Goal: Task Accomplishment & Management: Manage account settings

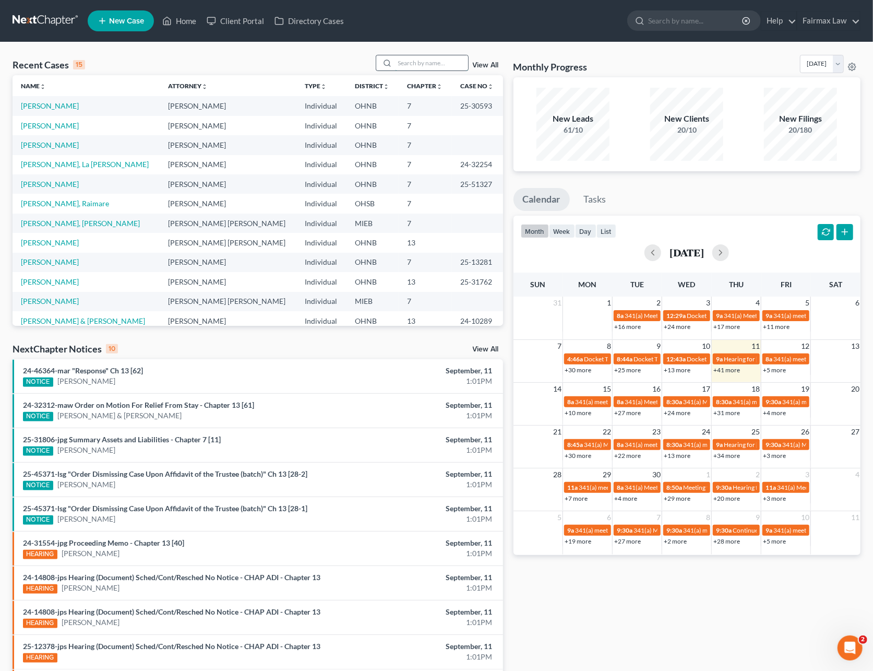
click at [402, 65] on input "search" at bounding box center [431, 62] width 73 height 15
click at [404, 68] on input "search" at bounding box center [431, 62] width 73 height 15
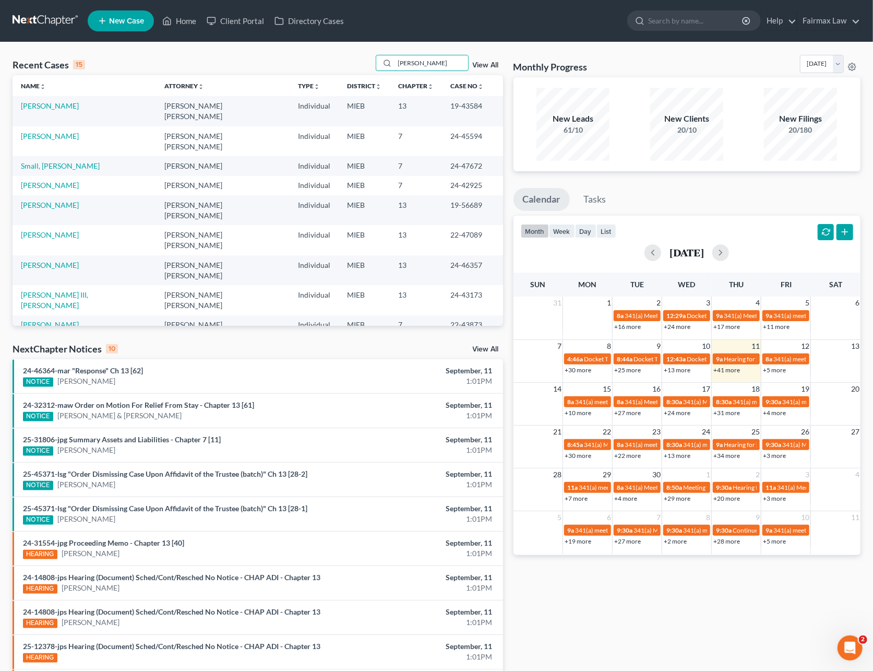
drag, startPoint x: 424, startPoint y: 59, endPoint x: 364, endPoint y: 67, distance: 60.5
click at [364, 67] on div "Recent Cases 15 tracey View All" at bounding box center [258, 65] width 491 height 20
drag, startPoint x: 432, startPoint y: 67, endPoint x: 351, endPoint y: 71, distance: 81.5
click at [351, 71] on div "Recent Cases 15 tracey View All" at bounding box center [258, 65] width 491 height 20
type input "r"
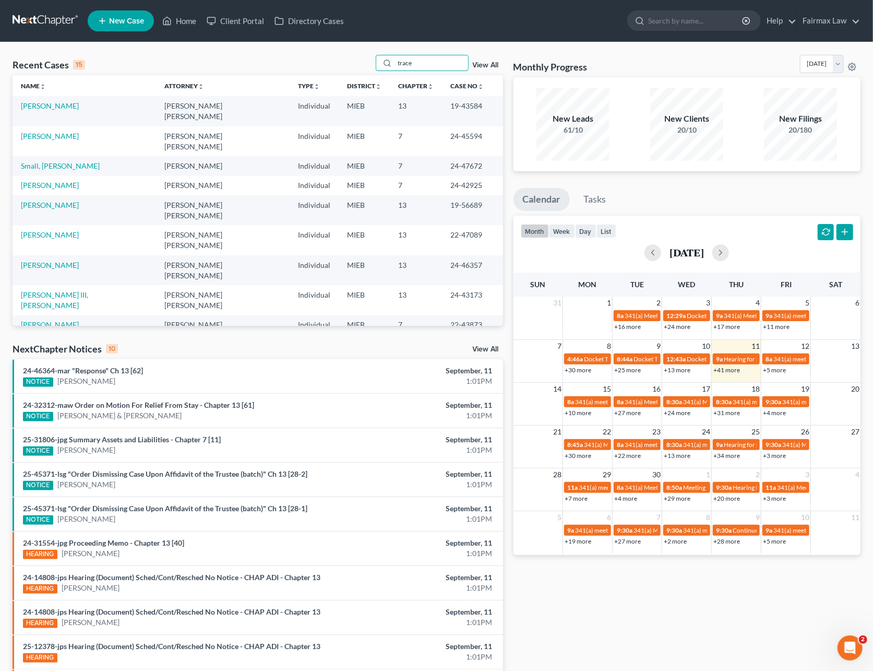
type input "tracey"
drag, startPoint x: 399, startPoint y: 66, endPoint x: 332, endPoint y: 69, distance: 67.4
click at [332, 68] on div "Recent Cases 15 tracey View All" at bounding box center [258, 65] width 491 height 20
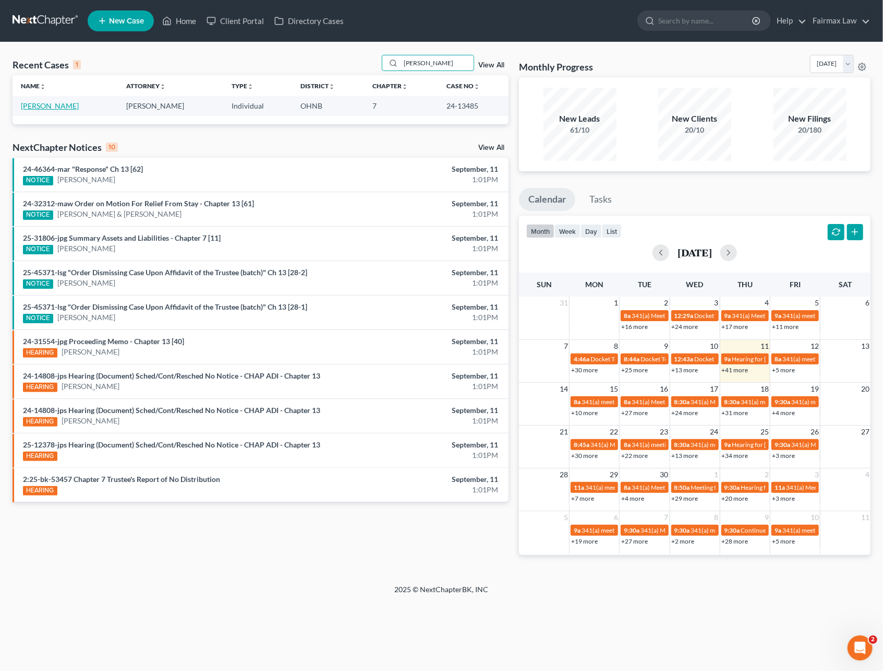
type input "worley"
click at [62, 106] on link "[PERSON_NAME]" at bounding box center [50, 105] width 58 height 9
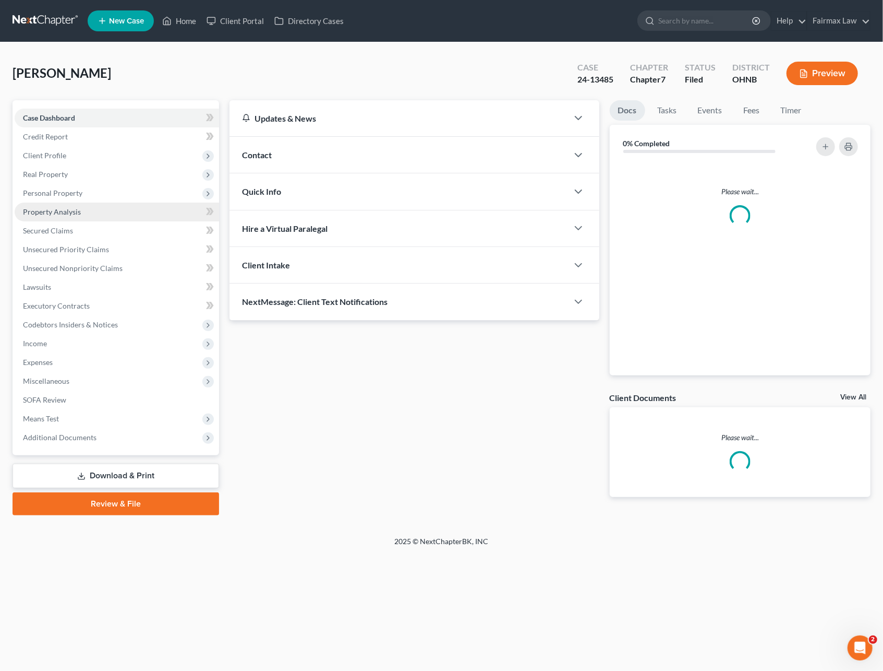
click at [63, 207] on span "Property Analysis" at bounding box center [52, 211] width 58 height 9
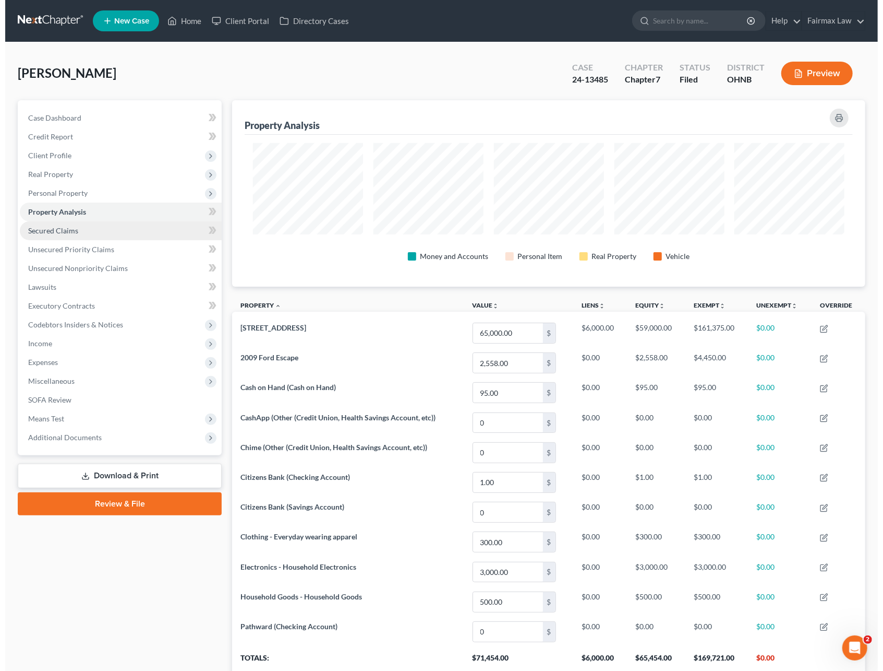
scroll to position [186, 633]
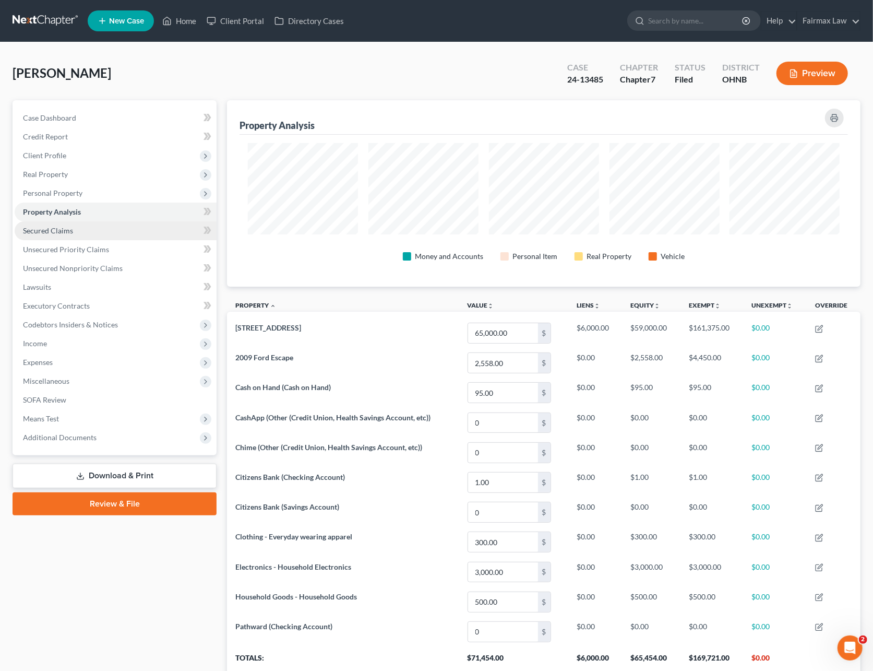
click at [71, 228] on span "Secured Claims" at bounding box center [48, 230] width 50 height 9
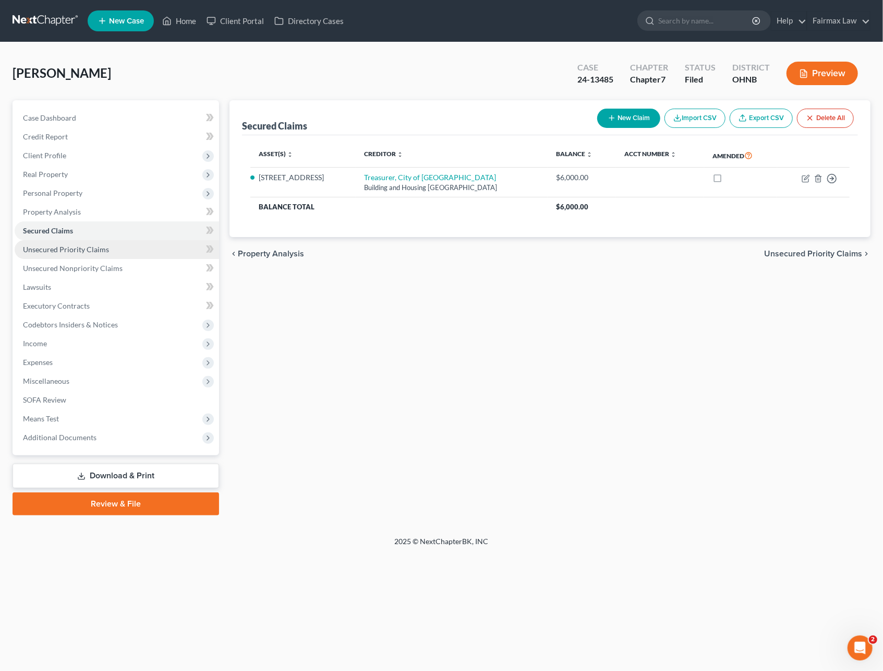
click at [75, 255] on link "Unsecured Priority Claims" at bounding box center [117, 249] width 205 height 19
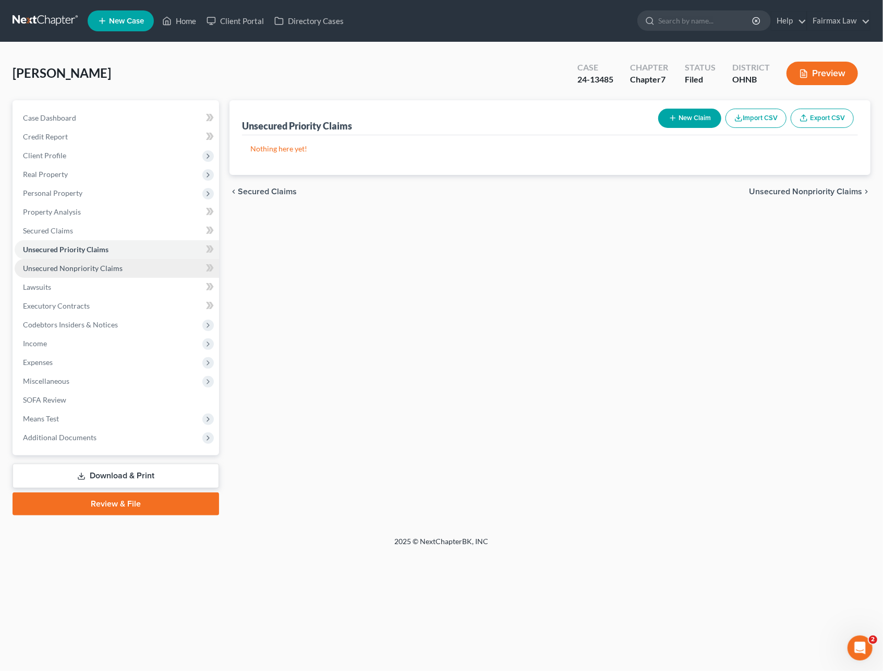
click at [80, 268] on span "Unsecured Nonpriority Claims" at bounding box center [73, 268] width 100 height 9
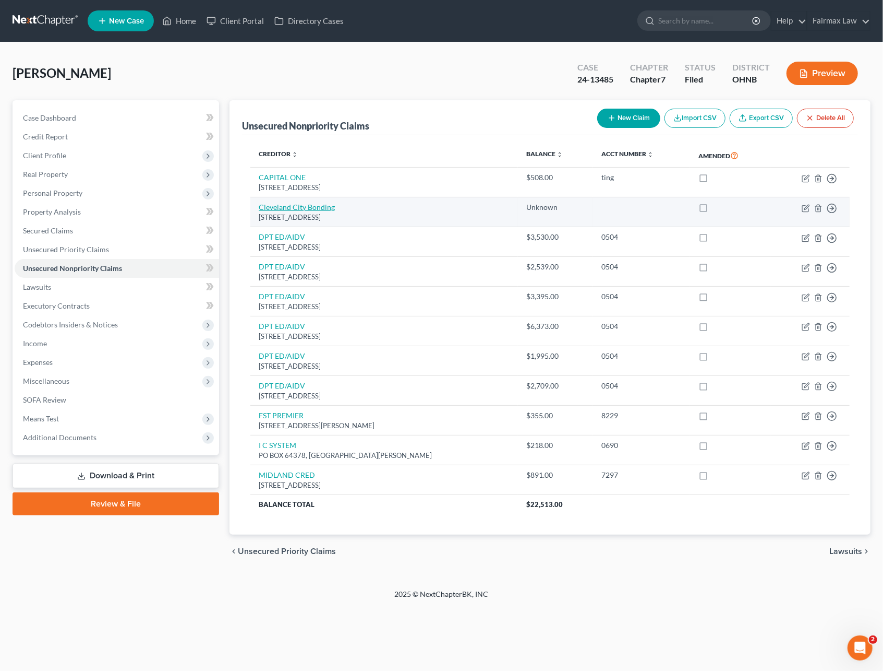
click at [303, 205] on link "Cleveland City Bonding" at bounding box center [297, 206] width 76 height 9
select select "36"
select select "0"
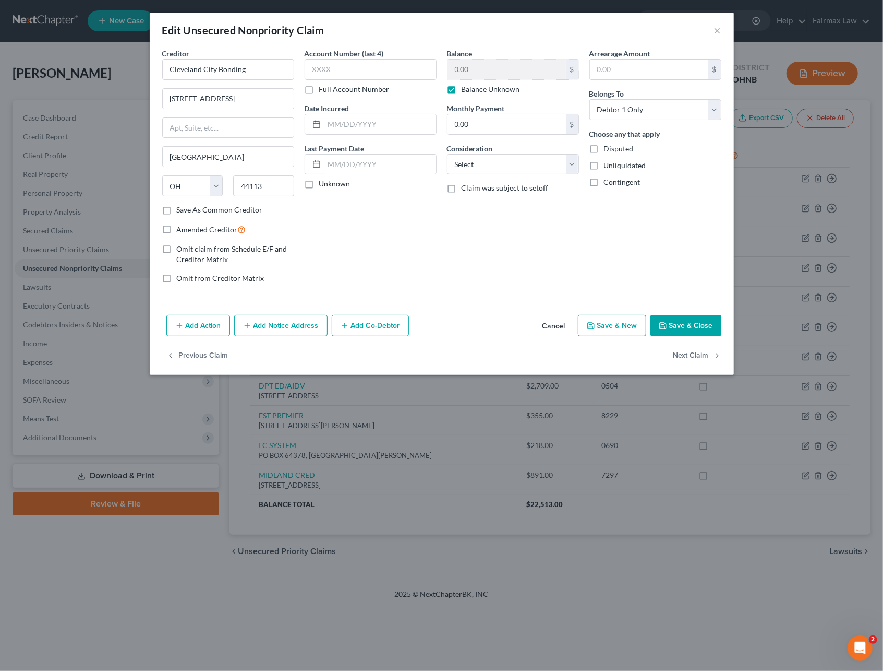
click at [557, 328] on button "Cancel" at bounding box center [554, 326] width 40 height 21
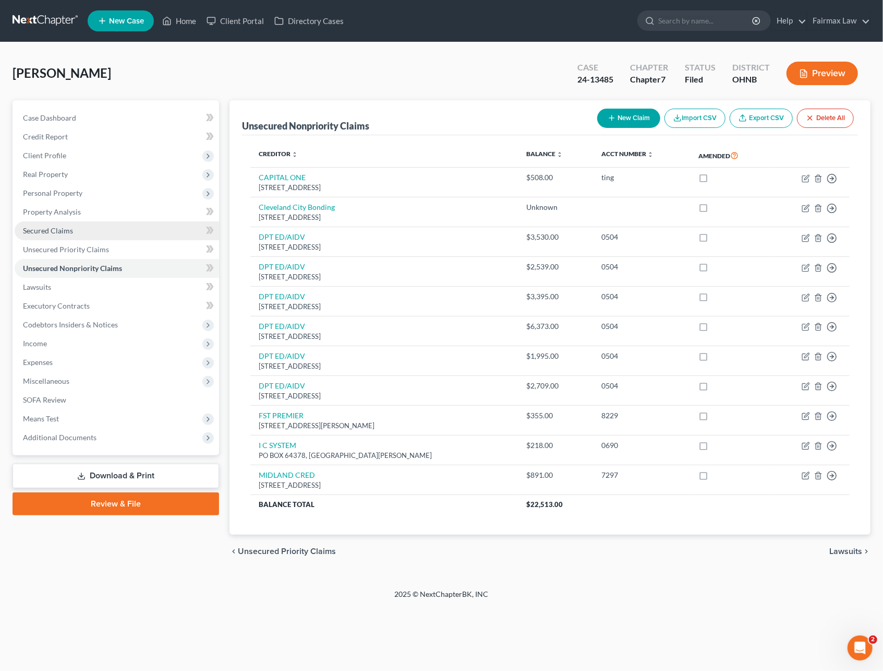
click at [70, 230] on span "Secured Claims" at bounding box center [48, 230] width 50 height 9
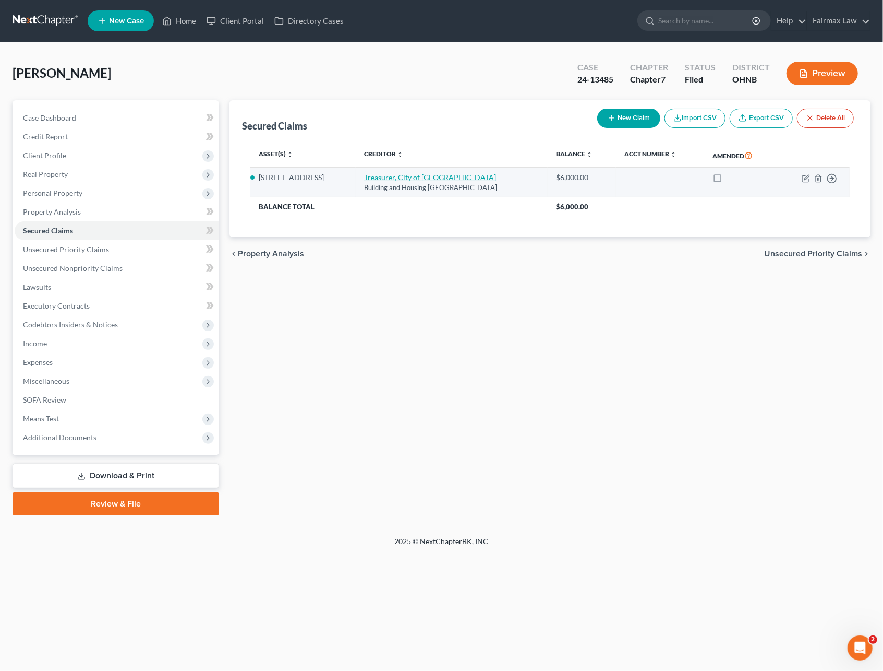
click at [405, 177] on link "Treasurer, City of Cleveland" at bounding box center [430, 177] width 132 height 9
select select "36"
select select "2"
select select "0"
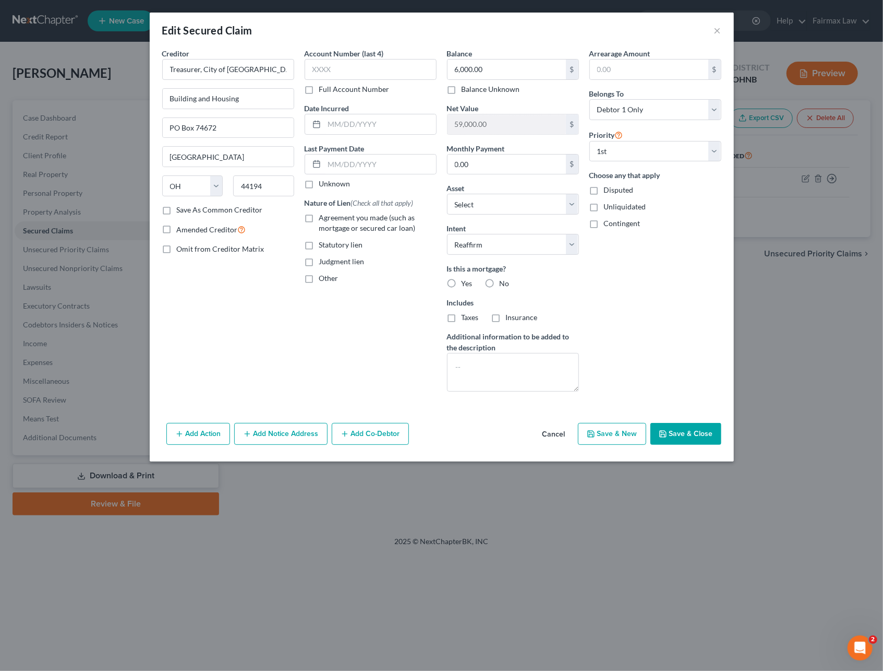
click at [552, 435] on button "Cancel" at bounding box center [554, 434] width 40 height 21
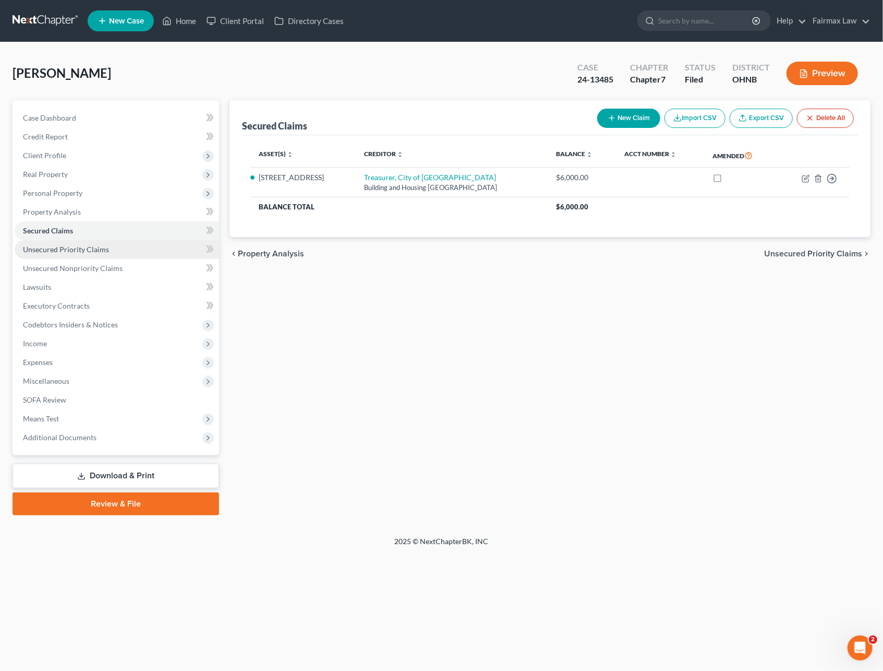
click at [98, 249] on span "Unsecured Priority Claims" at bounding box center [66, 249] width 86 height 9
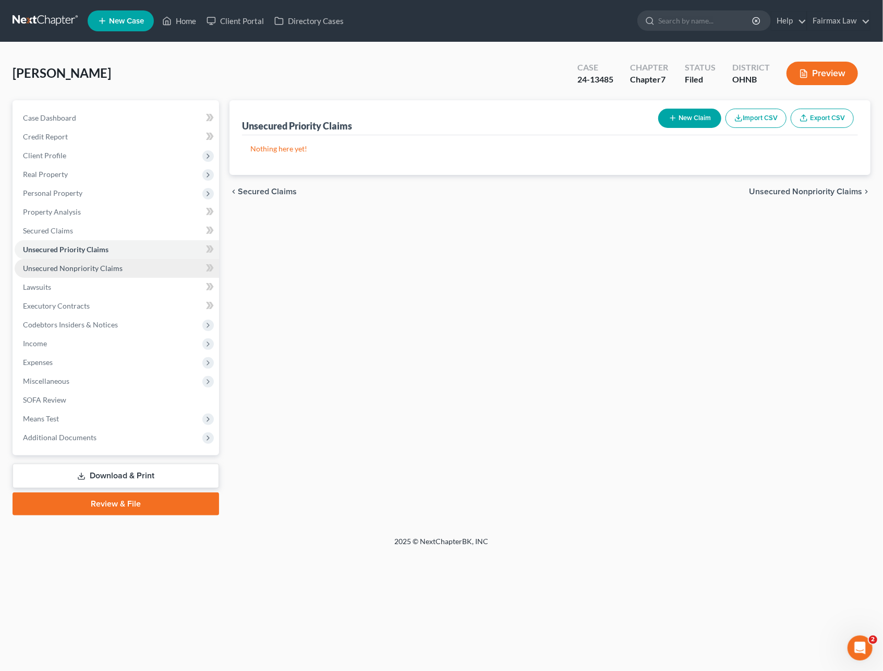
click at [90, 266] on span "Unsecured Nonpriority Claims" at bounding box center [73, 268] width 100 height 9
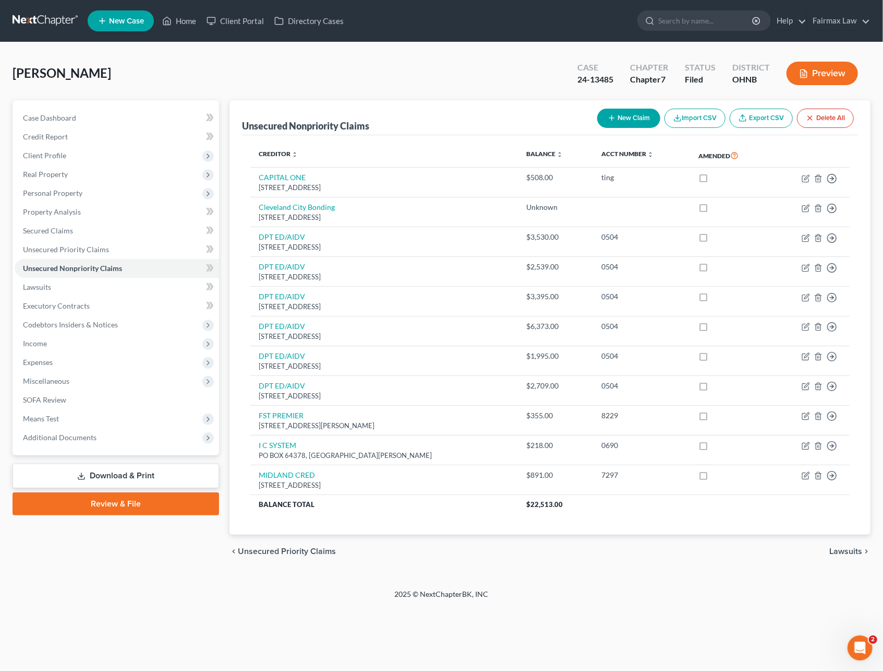
click at [46, 23] on link at bounding box center [46, 20] width 67 height 19
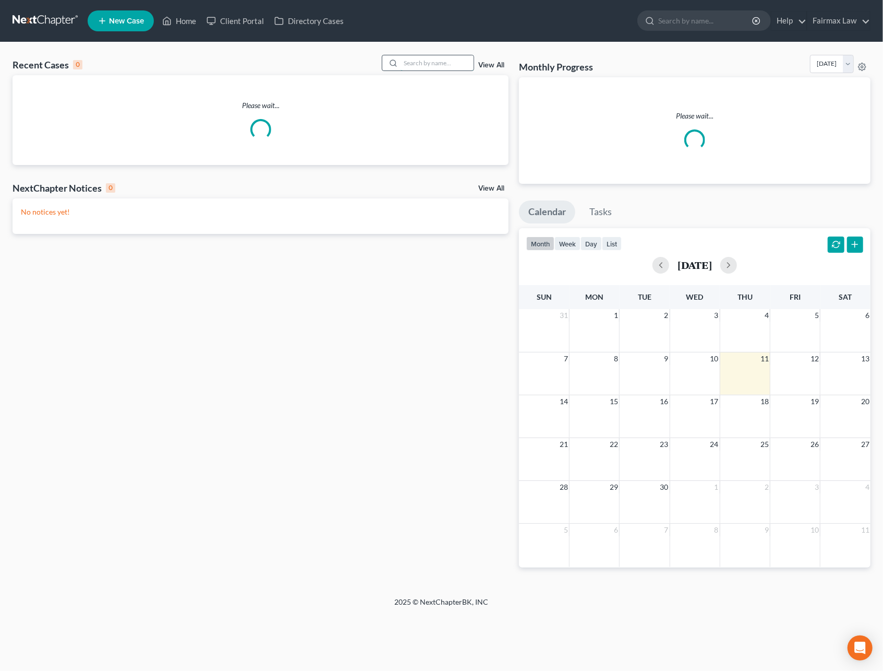
click at [417, 66] on input "search" at bounding box center [437, 62] width 73 height 15
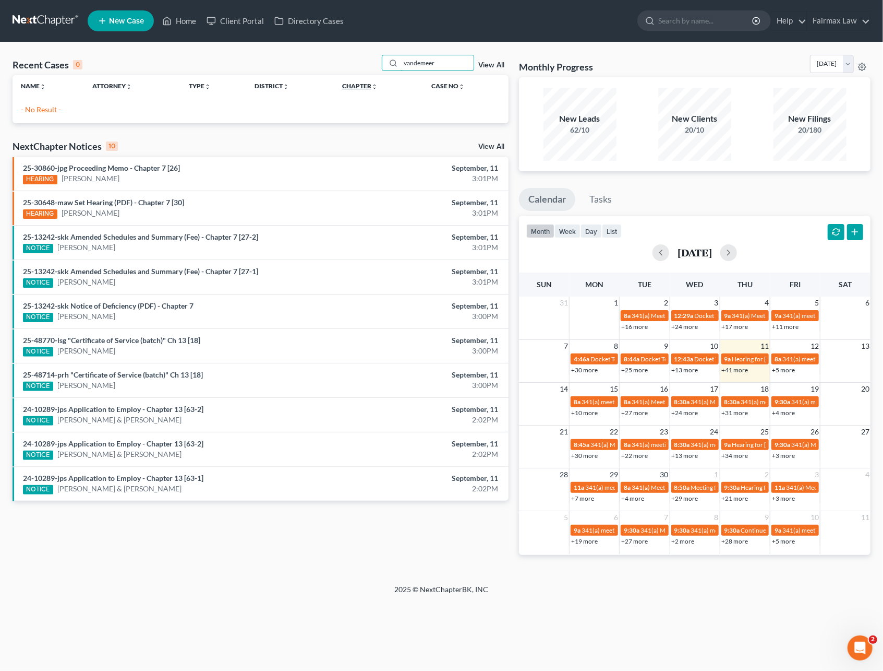
drag, startPoint x: 453, startPoint y: 59, endPoint x: 367, endPoint y: 84, distance: 89.7
click at [367, 84] on div "Recent Cases 0 vandemeer View All Name unfold_more expand_more expand_less Atto…" at bounding box center [261, 89] width 496 height 68
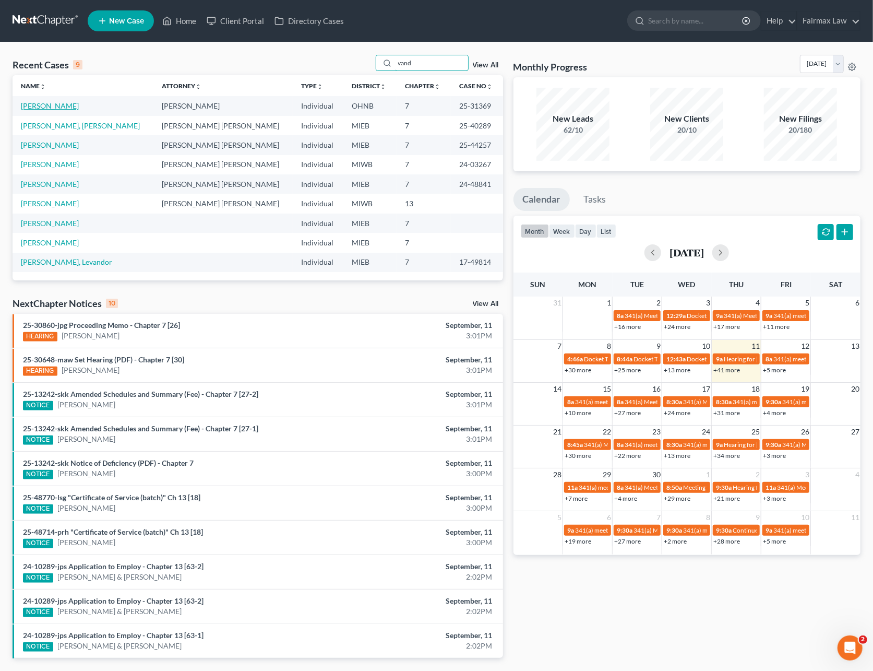
type input "vand"
click at [61, 107] on link "[PERSON_NAME]" at bounding box center [50, 105] width 58 height 9
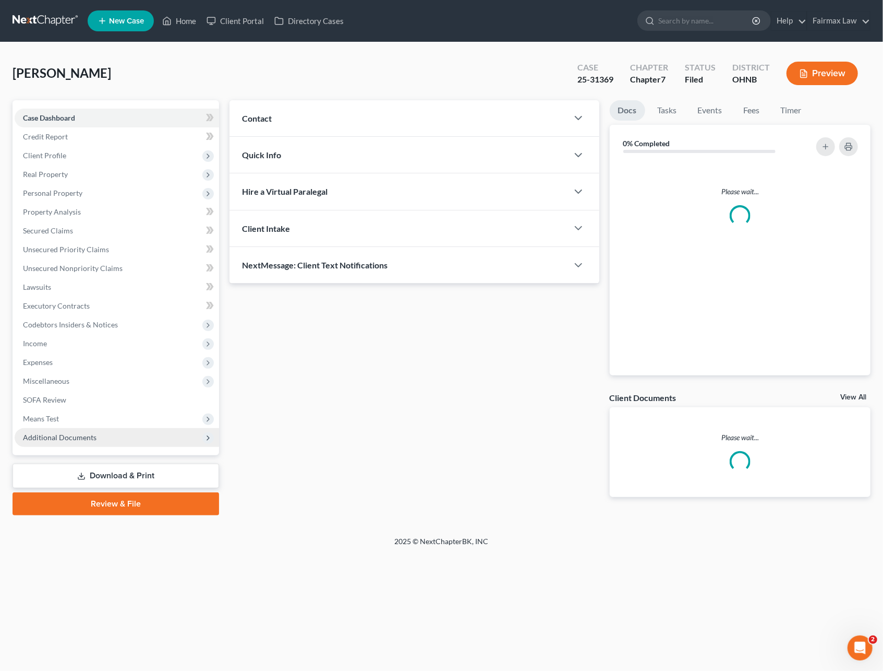
click at [76, 434] on span "Additional Documents" at bounding box center [60, 437] width 74 height 9
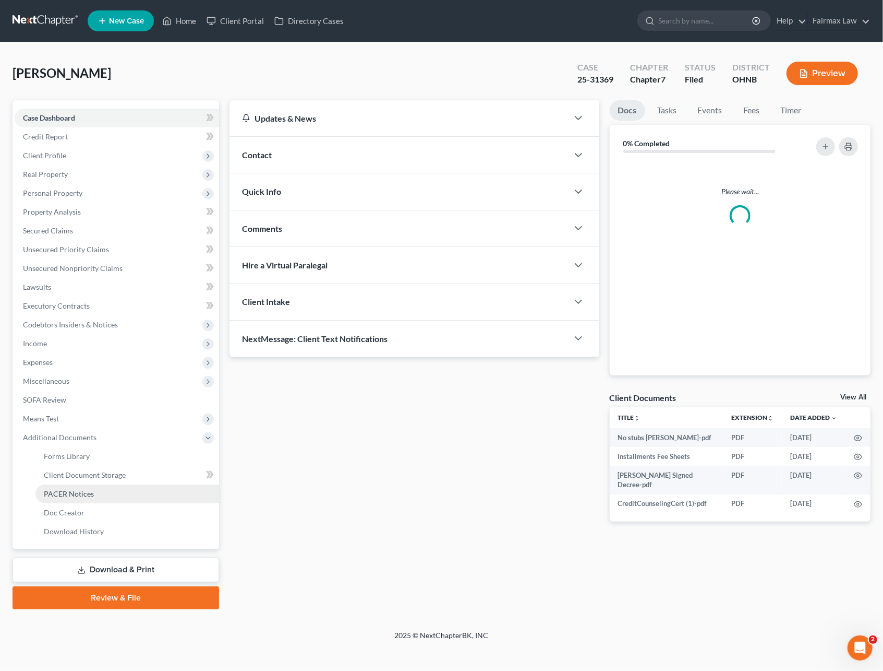
click at [78, 489] on span "PACER Notices" at bounding box center [69, 493] width 50 height 9
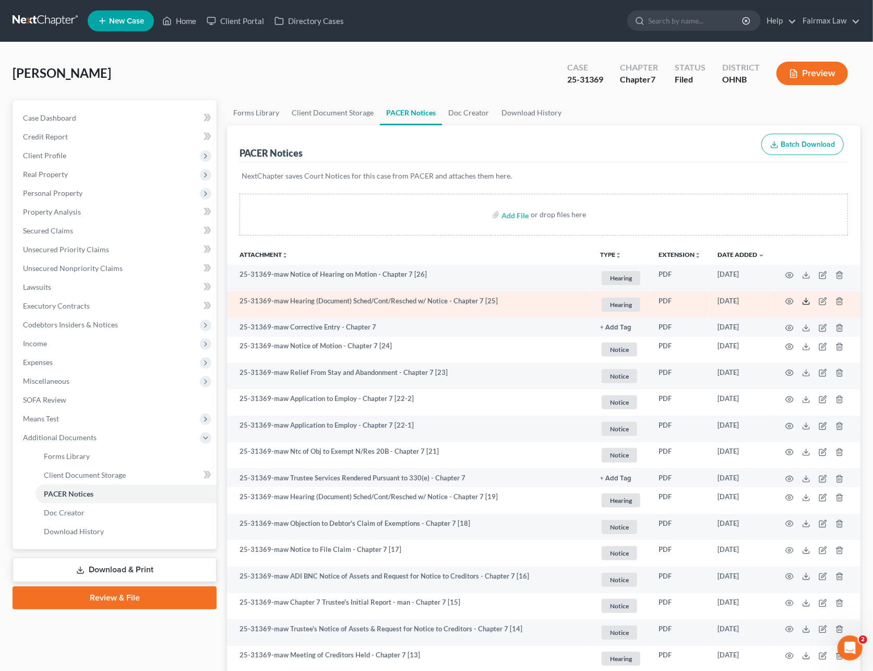
click at [809, 300] on icon at bounding box center [806, 301] width 8 height 8
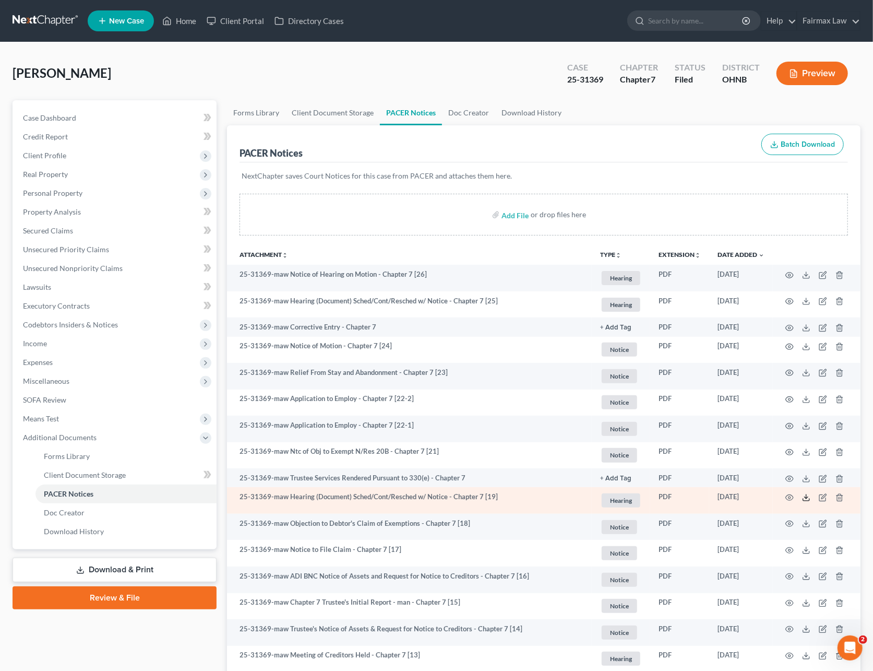
click at [804, 497] on icon at bounding box center [806, 497] width 8 height 8
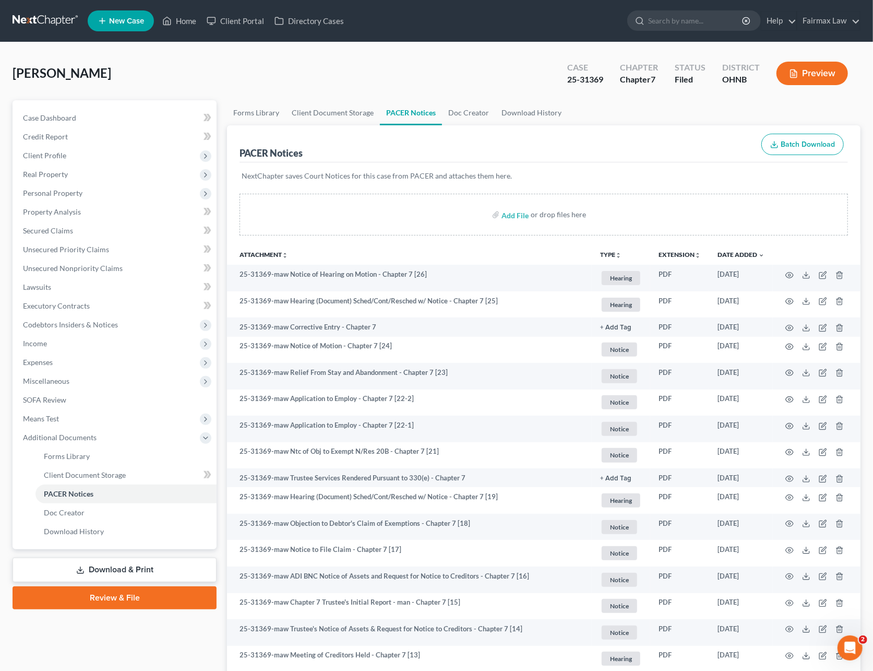
click at [52, 23] on link at bounding box center [46, 20] width 67 height 19
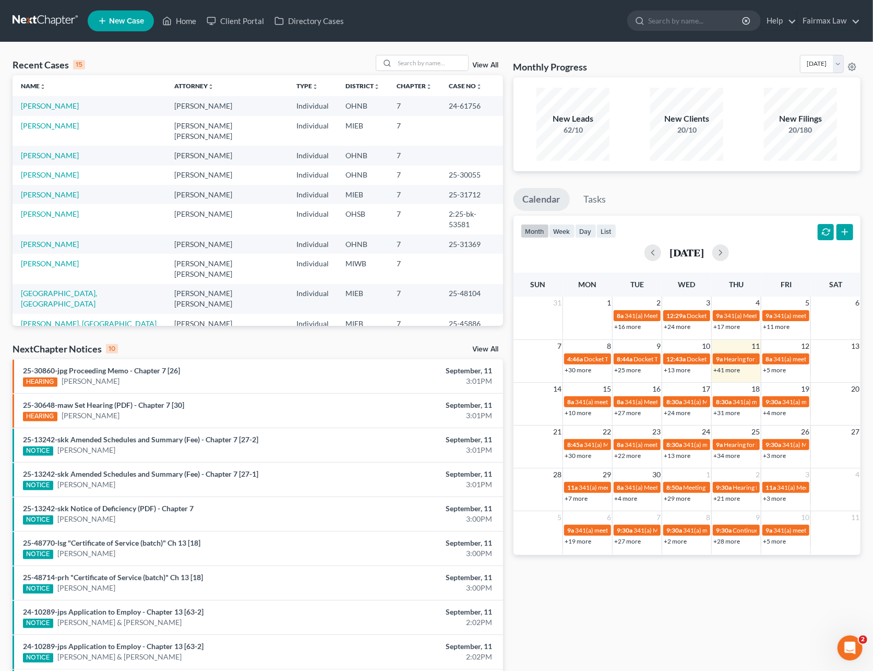
click at [53, 26] on link at bounding box center [46, 20] width 67 height 19
click at [55, 151] on link "[PERSON_NAME]" at bounding box center [50, 155] width 58 height 9
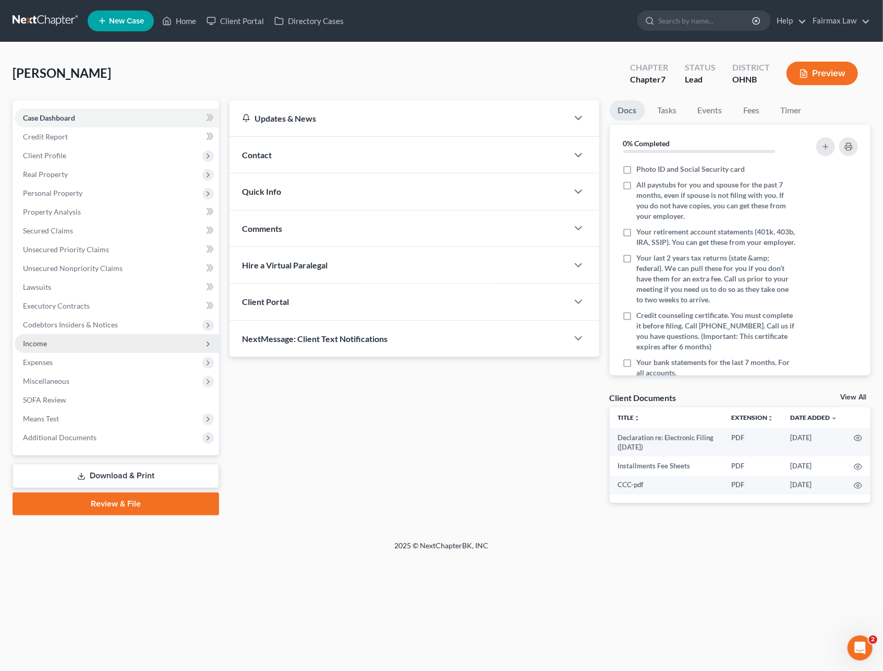
click at [44, 345] on span "Income" at bounding box center [35, 343] width 24 height 9
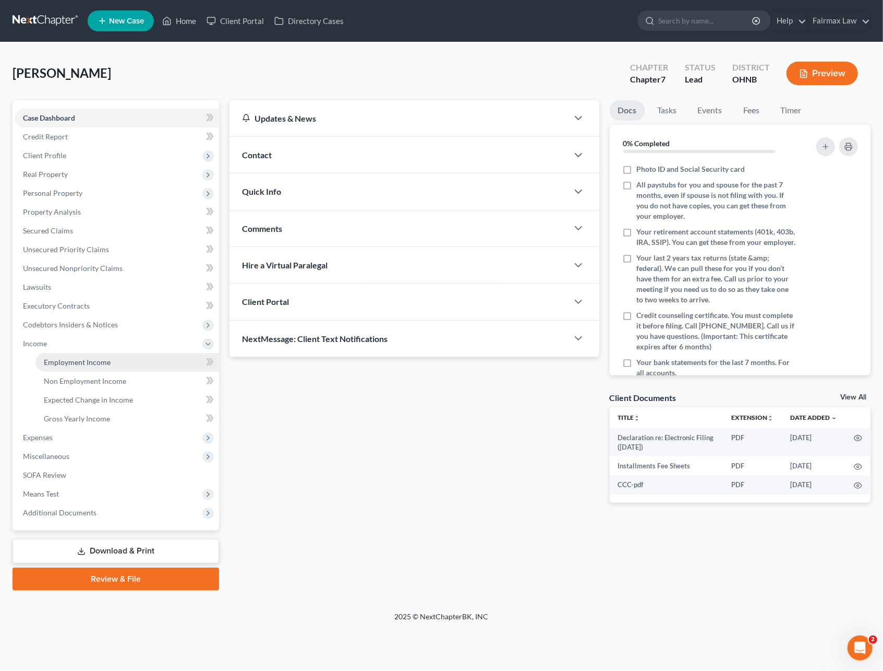
click at [65, 361] on span "Employment Income" at bounding box center [77, 361] width 67 height 9
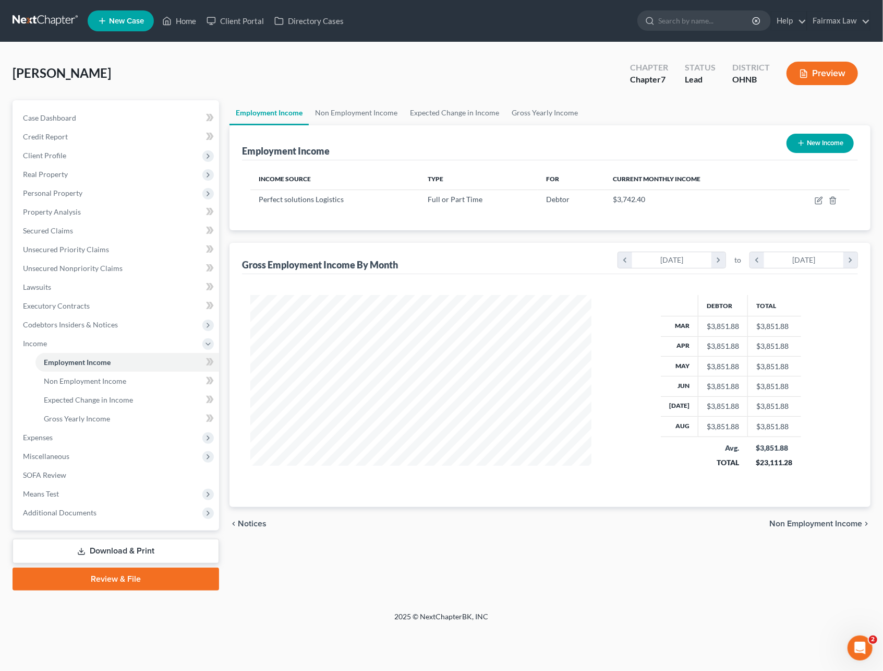
scroll to position [188, 362]
click at [820, 202] on icon "button" at bounding box center [819, 200] width 8 height 8
select select "0"
select select "36"
select select "3"
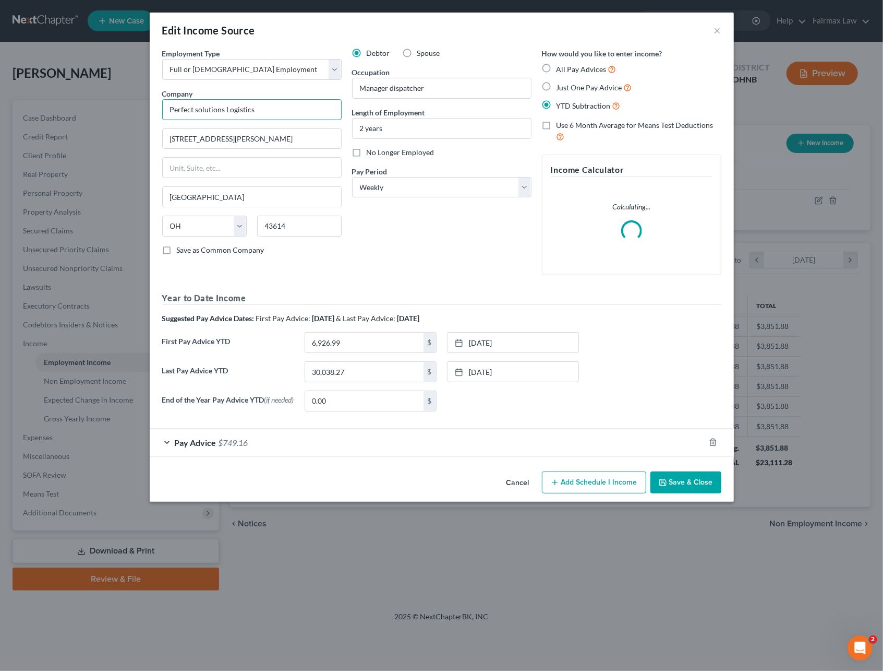
click at [199, 111] on input "Perfect solutions Logistics" at bounding box center [252, 109] width 180 height 21
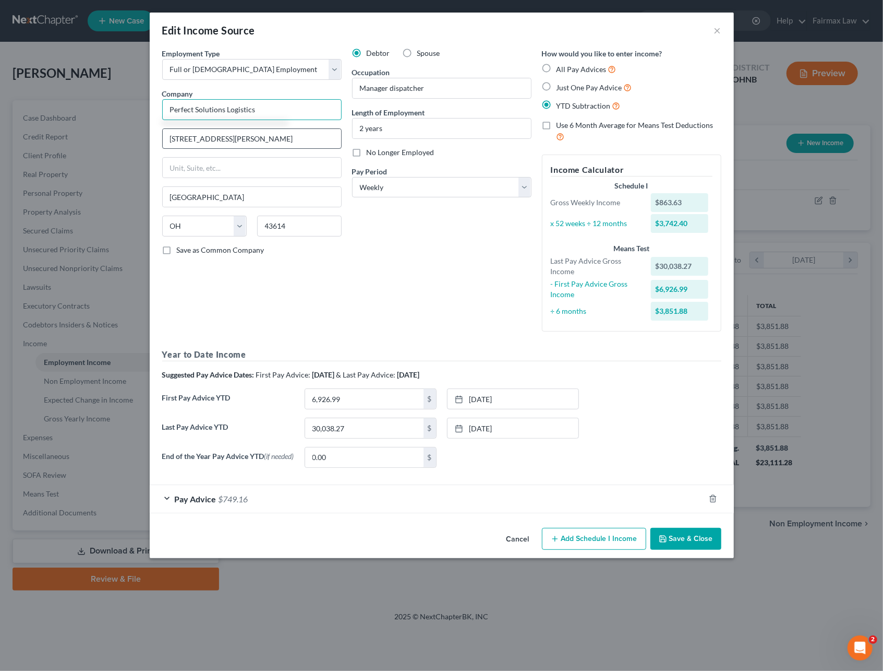
type input "Perfect Solutions Logistics"
click at [193, 136] on input "2040 south reynolds rd" at bounding box center [252, 139] width 178 height 20
click at [212, 142] on input "2040 South reynolds rd" at bounding box center [252, 139] width 178 height 20
click at [243, 138] on input "2040 South Reynolds rd" at bounding box center [252, 139] width 178 height 20
type input "2040 South Reynolds Rd"
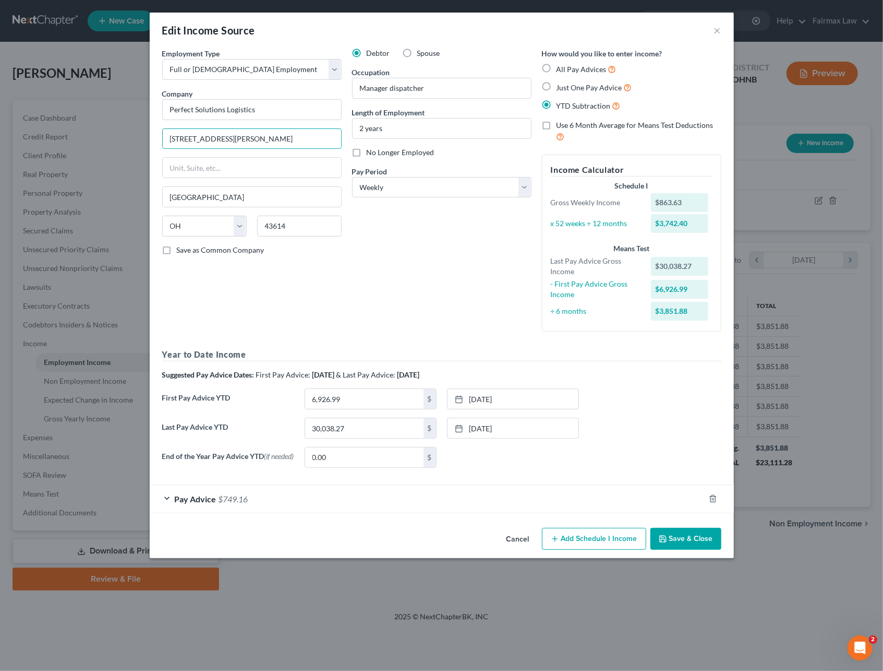
click at [671, 545] on button "Save & Close" at bounding box center [686, 539] width 71 height 22
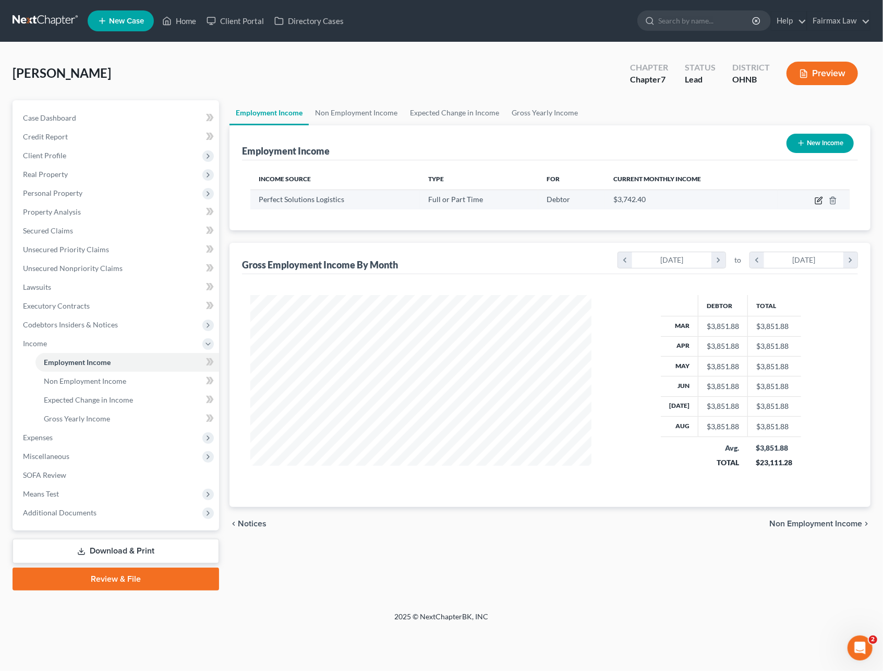
click at [819, 199] on icon "button" at bounding box center [819, 200] width 8 height 8
select select "0"
select select "36"
select select "3"
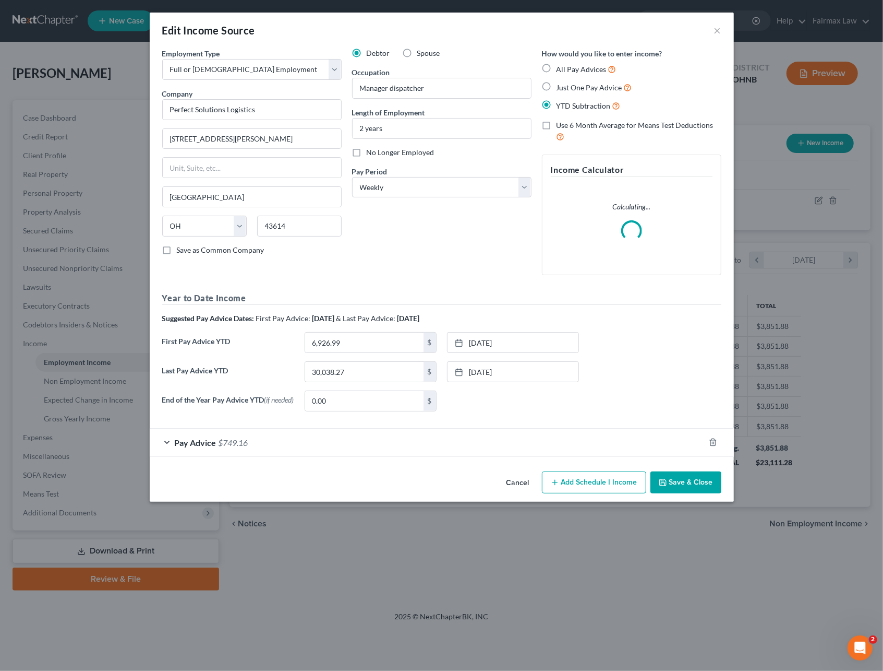
click at [527, 493] on button "Cancel" at bounding box center [518, 482] width 40 height 21
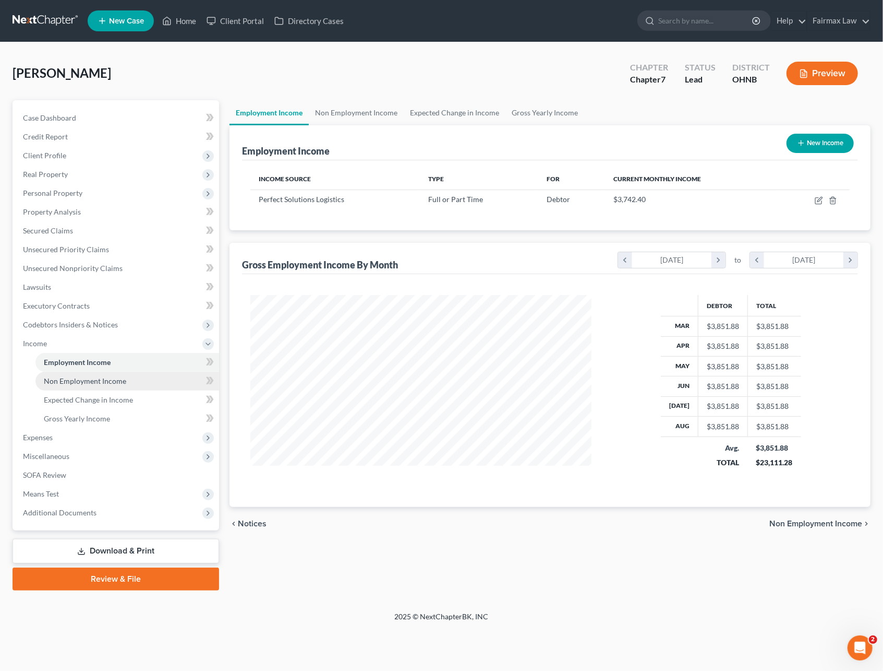
click at [134, 374] on link "Non Employment Income" at bounding box center [127, 381] width 184 height 19
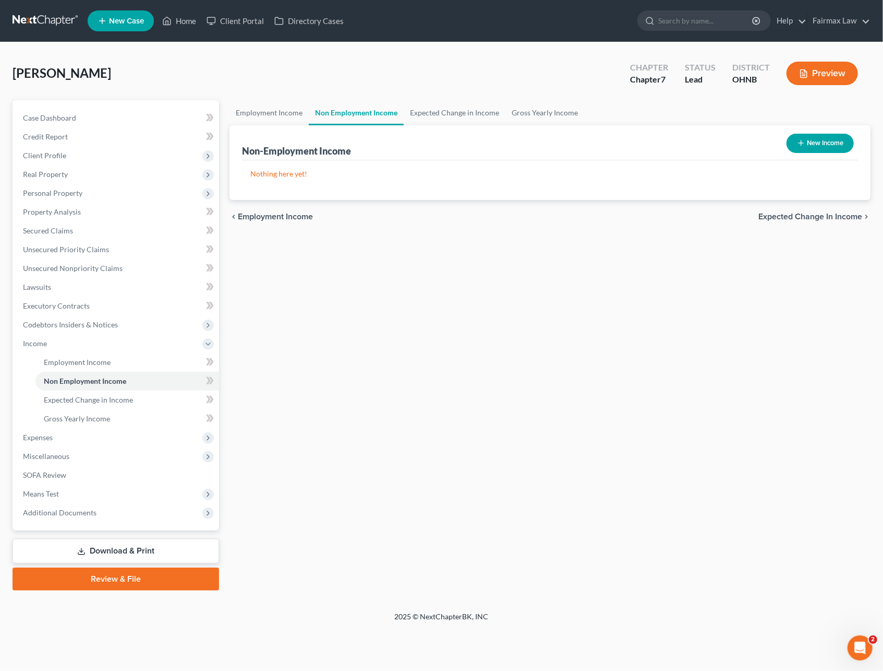
click at [49, 16] on link at bounding box center [46, 20] width 67 height 19
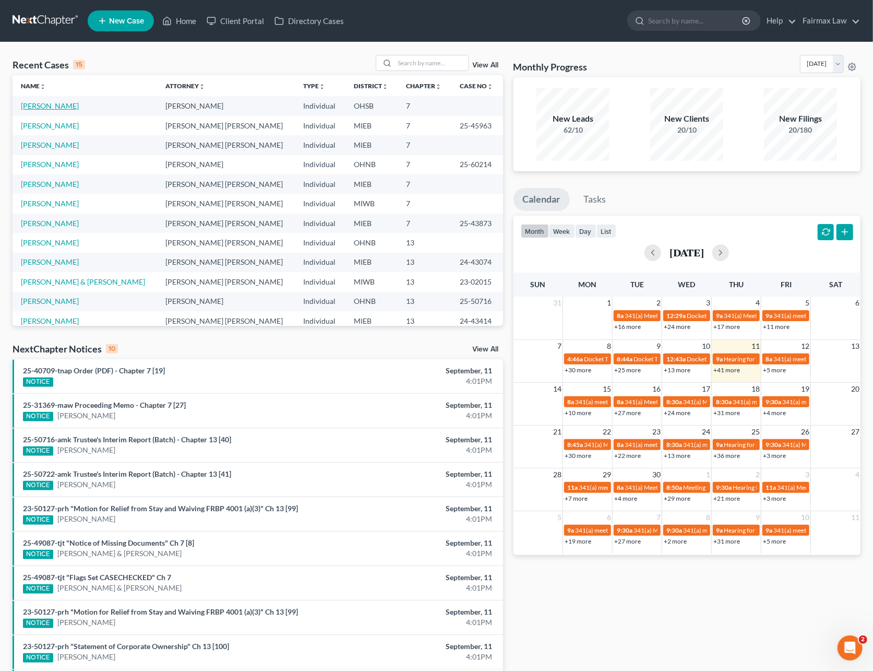
click at [68, 107] on link "[PERSON_NAME]" at bounding box center [50, 105] width 58 height 9
click at [63, 122] on link "[PERSON_NAME]" at bounding box center [50, 125] width 58 height 9
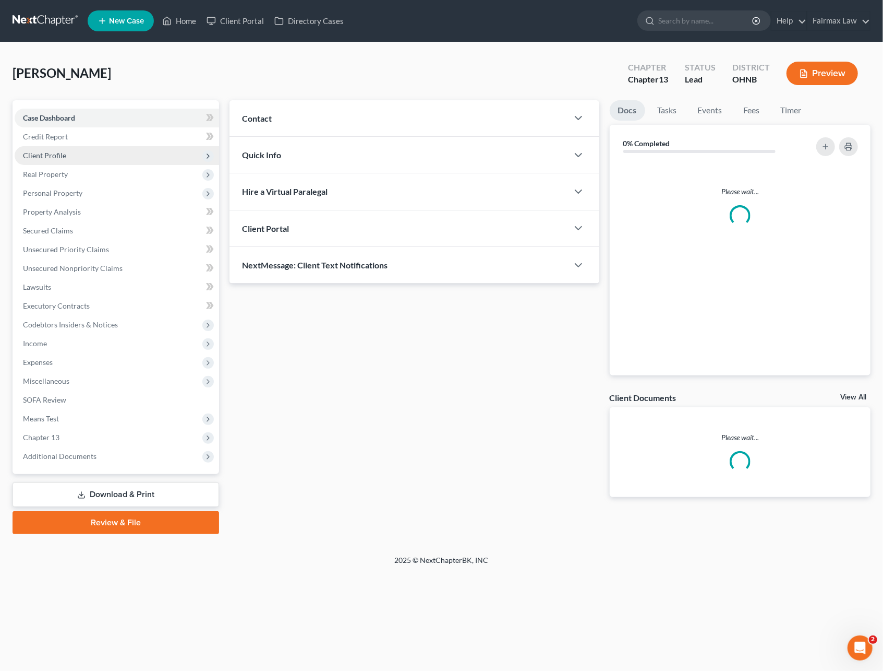
click at [53, 163] on span "Client Profile" at bounding box center [117, 155] width 205 height 19
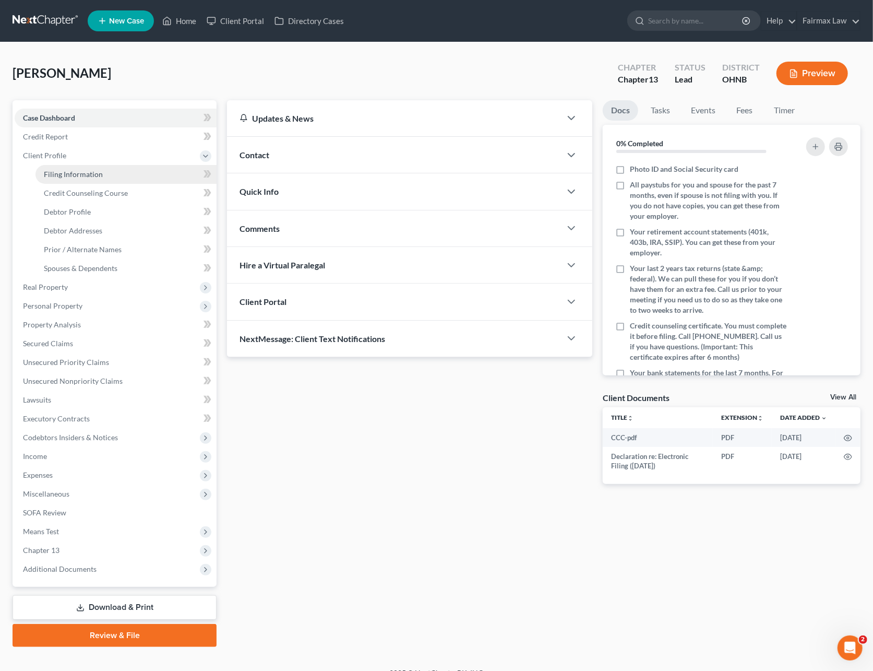
click at [63, 181] on link "Filing Information" at bounding box center [125, 174] width 181 height 19
select select "1"
select select "0"
select select "3"
select select "0"
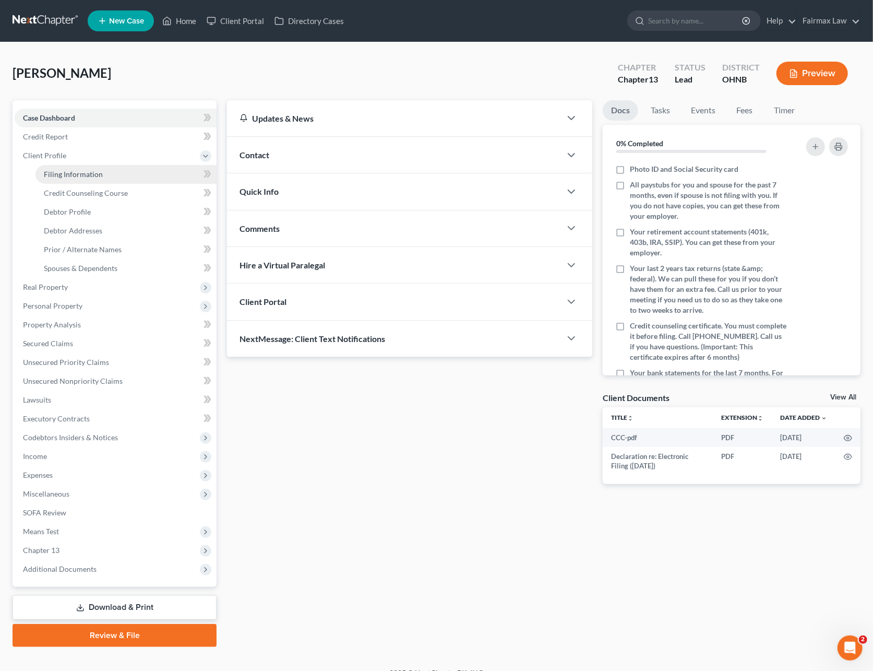
select select "36"
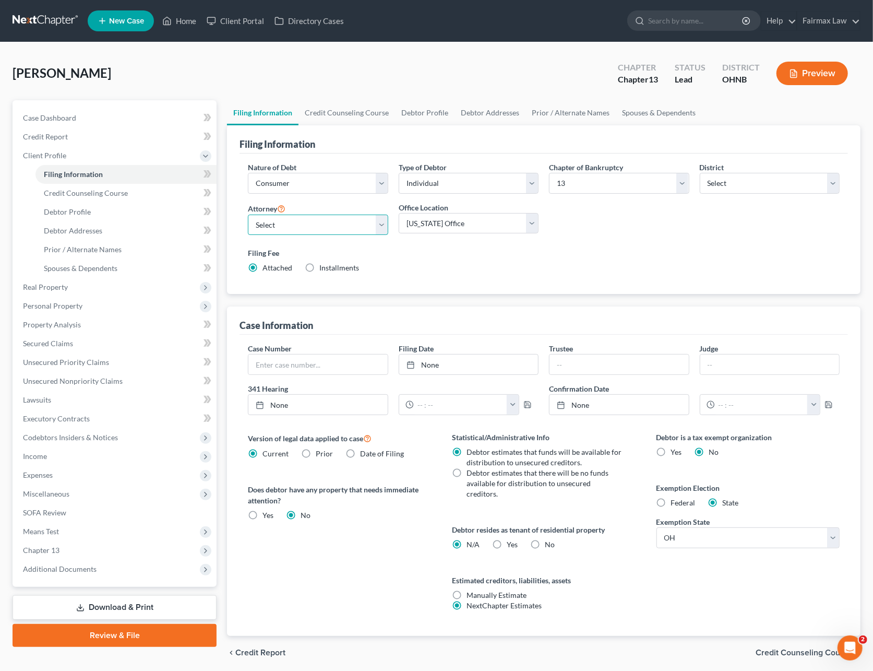
click at [348, 226] on select "Select David Ross Ienna - MIEB David Ross Ienna - OHNB David Ross Ienna - MIWB …" at bounding box center [318, 224] width 140 height 21
click at [46, 16] on link at bounding box center [46, 20] width 67 height 19
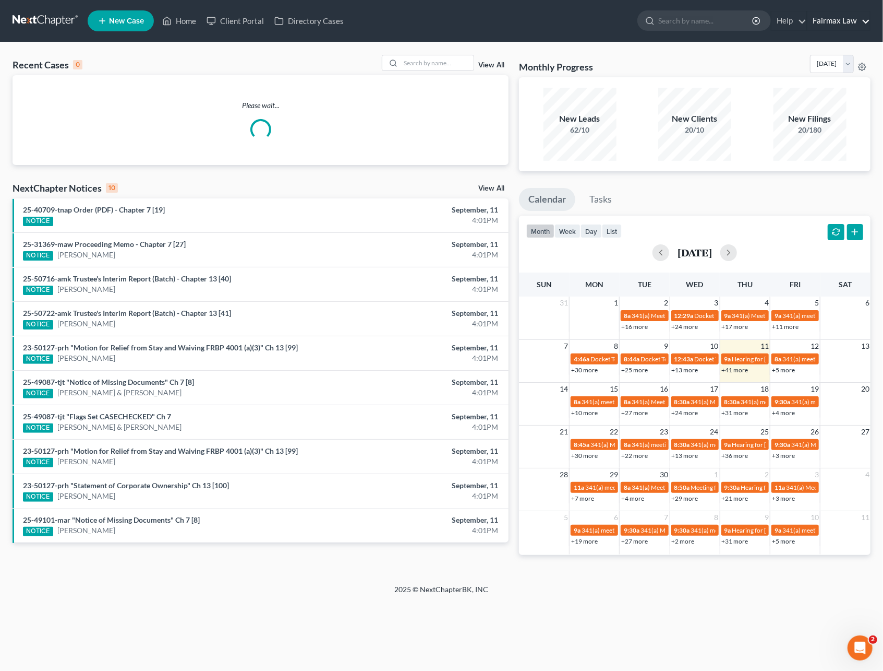
click at [837, 26] on link "Fairmax Law" at bounding box center [839, 20] width 63 height 19
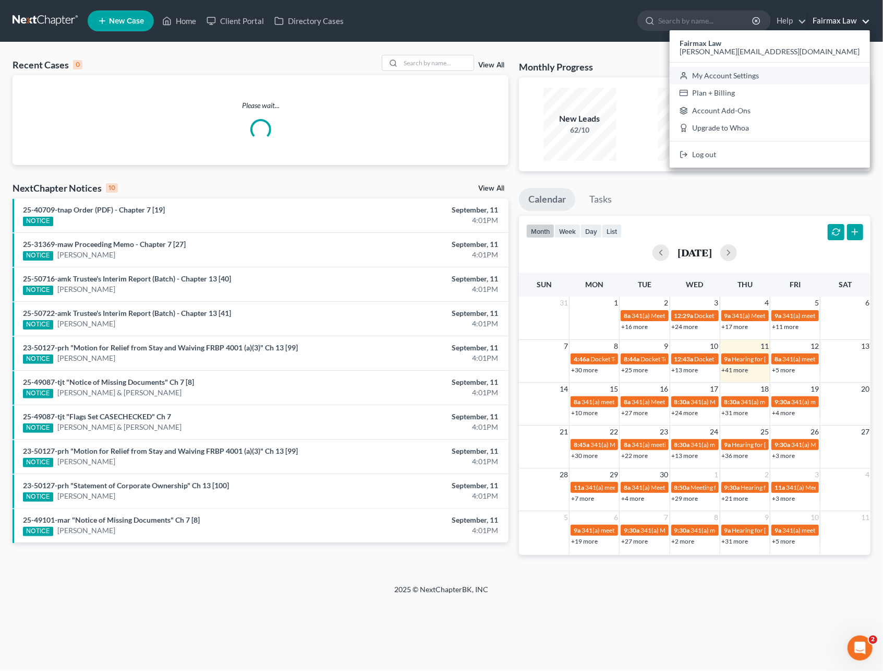
click at [810, 76] on link "My Account Settings" at bounding box center [770, 76] width 200 height 18
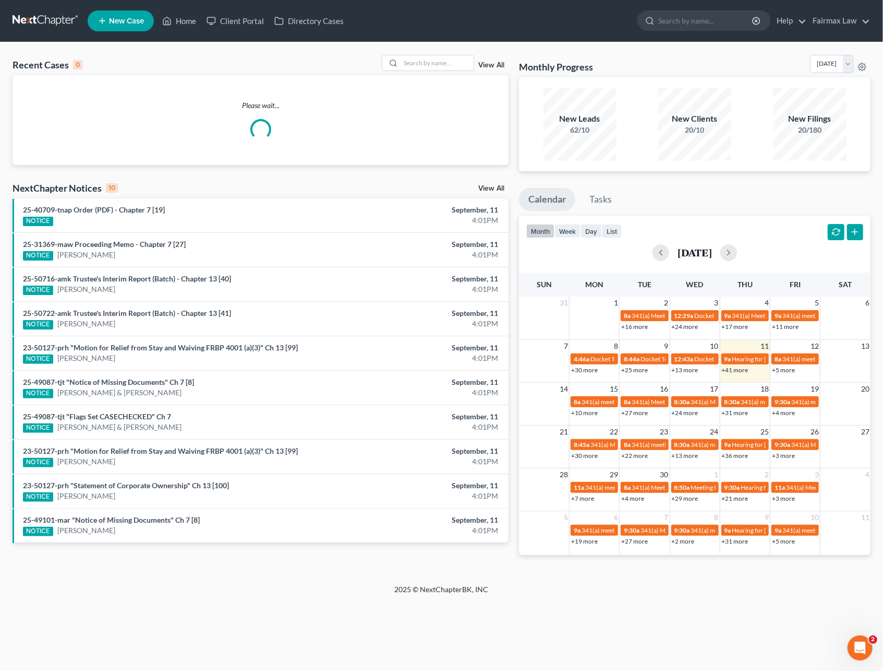
select select "24"
select select "23"
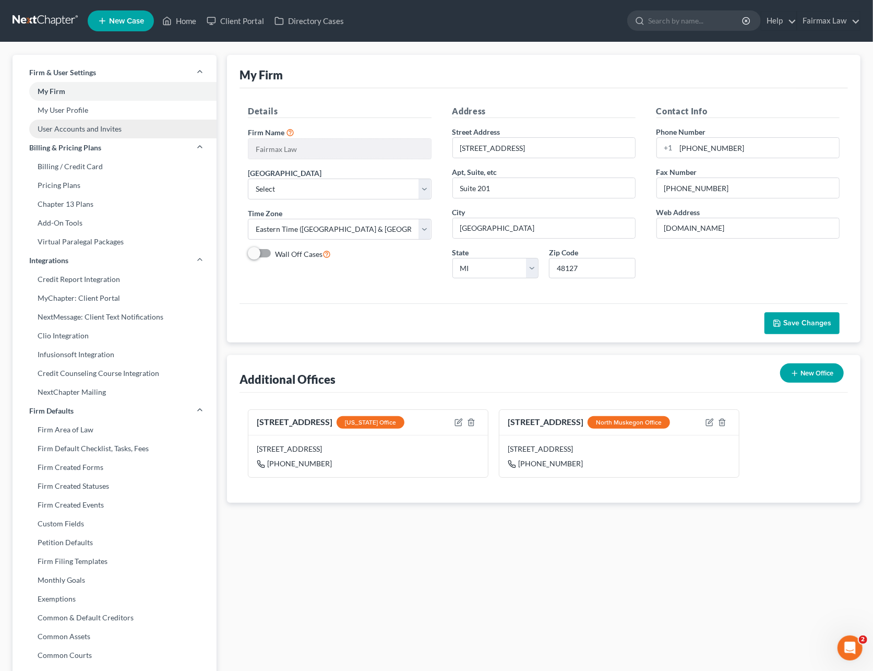
click at [69, 126] on link "User Accounts and Invites" at bounding box center [115, 128] width 204 height 19
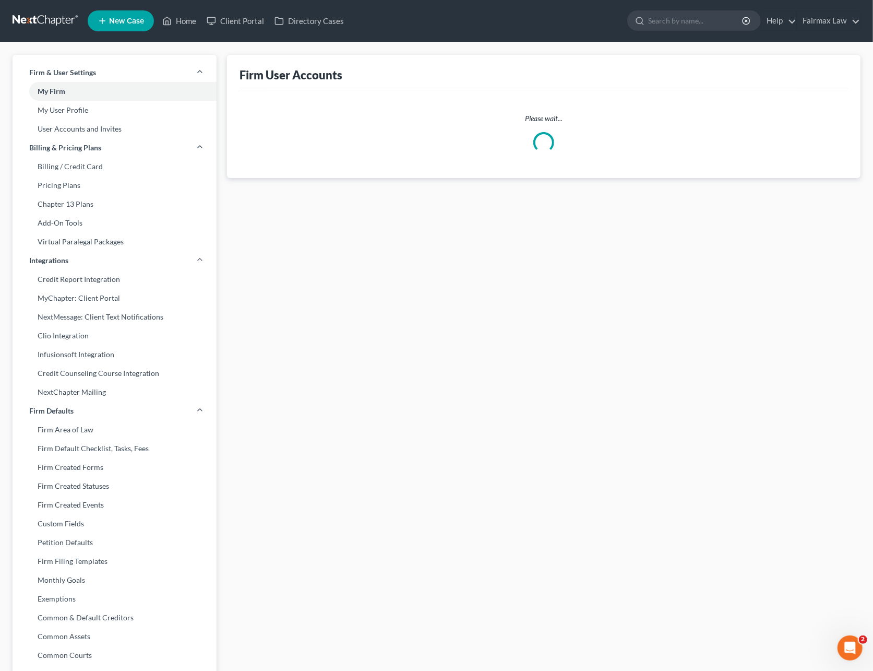
select select "0"
select select "1"
select select "0"
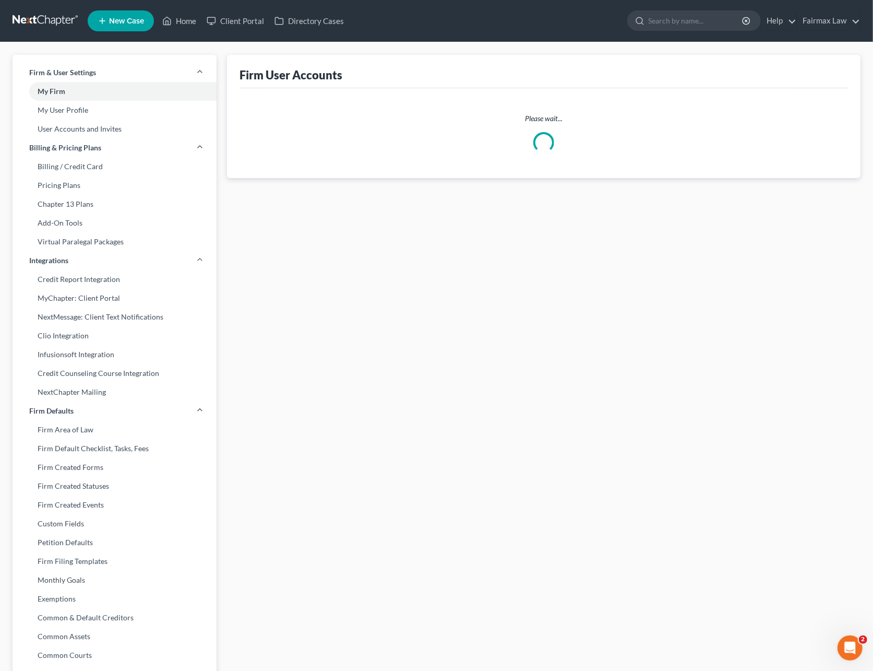
select select "0"
select select "1"
select select "2"
select select "1"
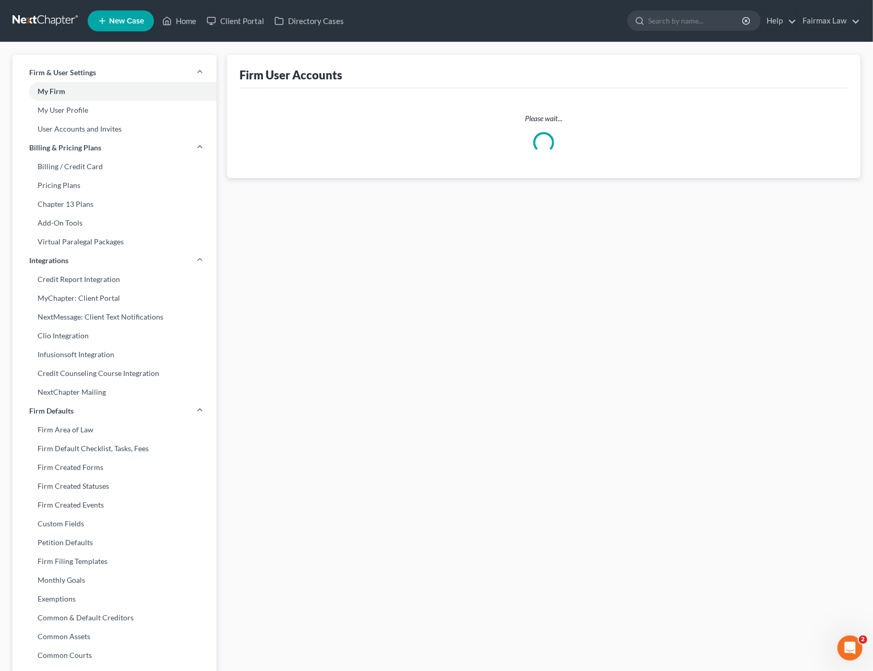
select select "1"
select select "2"
select select "0"
select select "1"
select select "0"
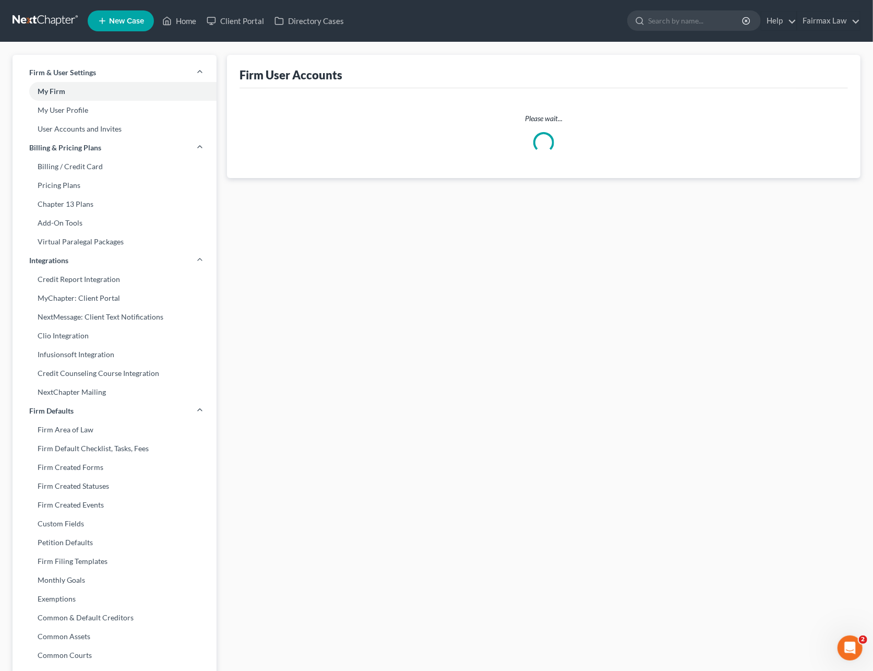
select select "2"
select select "1"
select select "0"
select select "1"
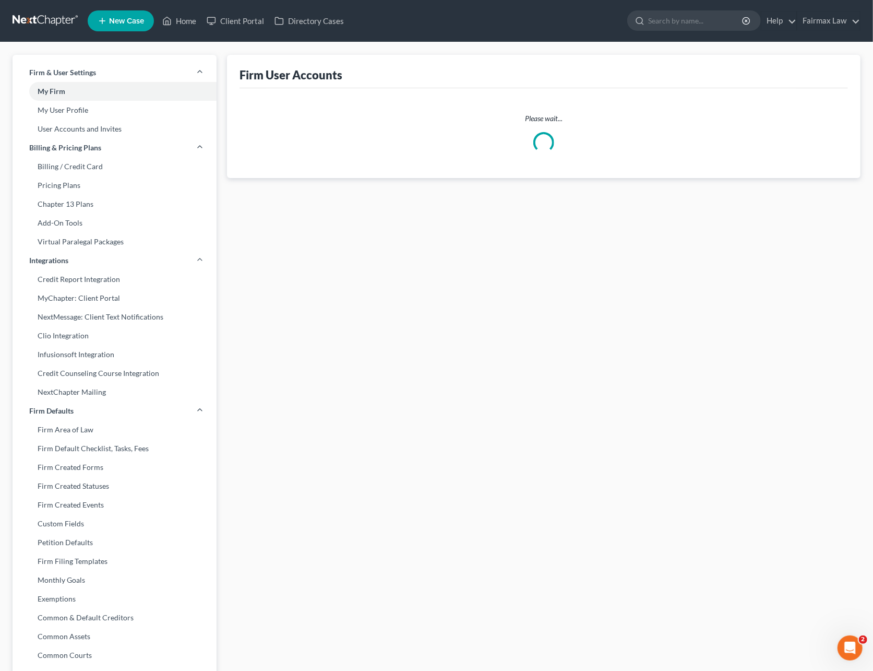
select select "0"
select select "1"
select select "2"
select select "0"
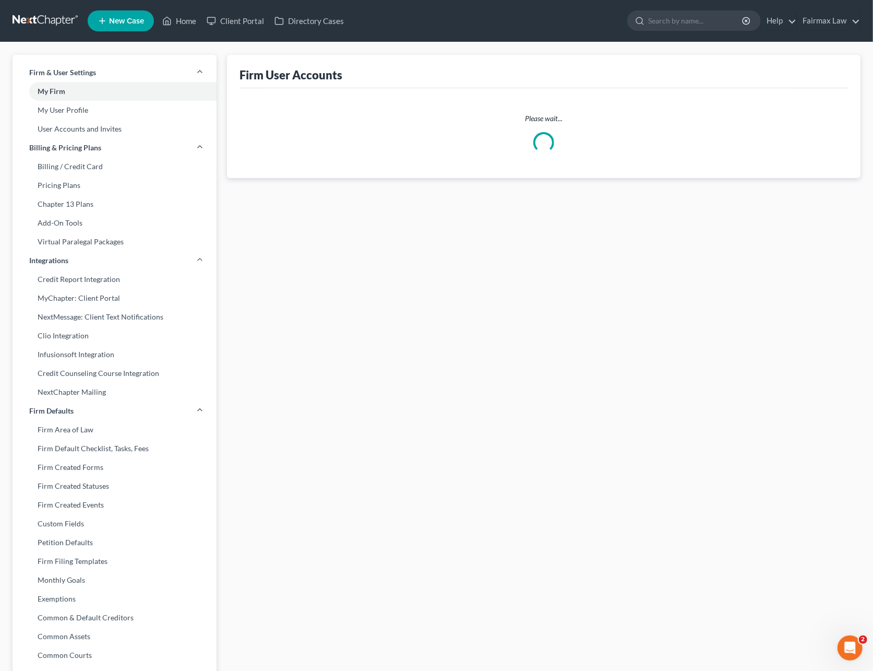
select select "2"
select select "1"
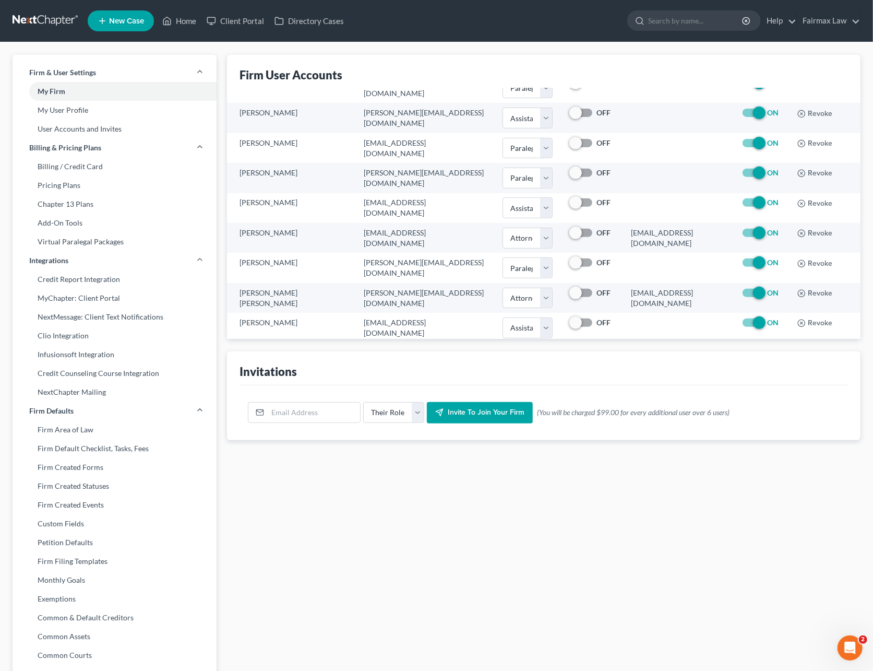
scroll to position [188, 0]
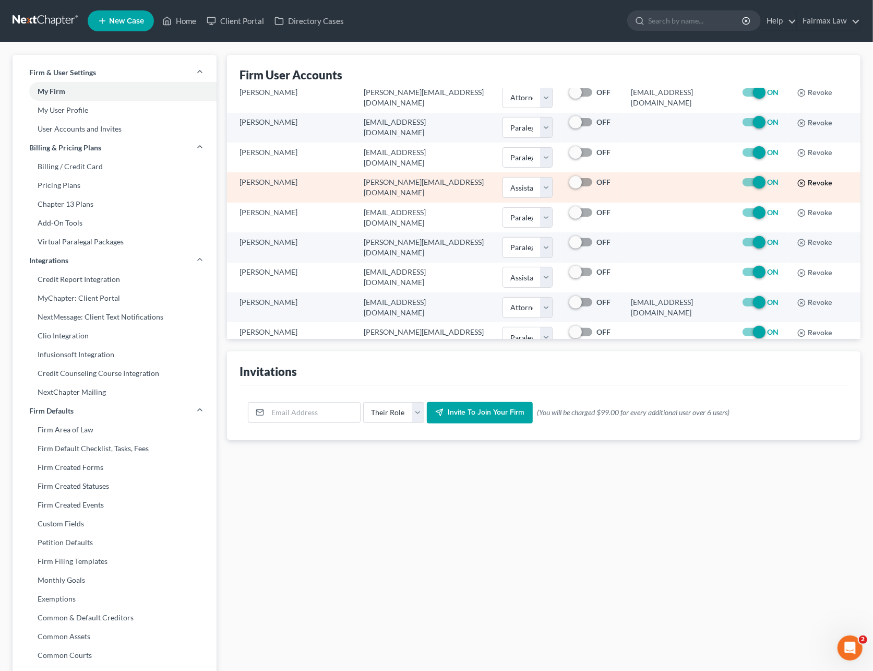
click at [797, 183] on button "Revoke" at bounding box center [814, 183] width 35 height 8
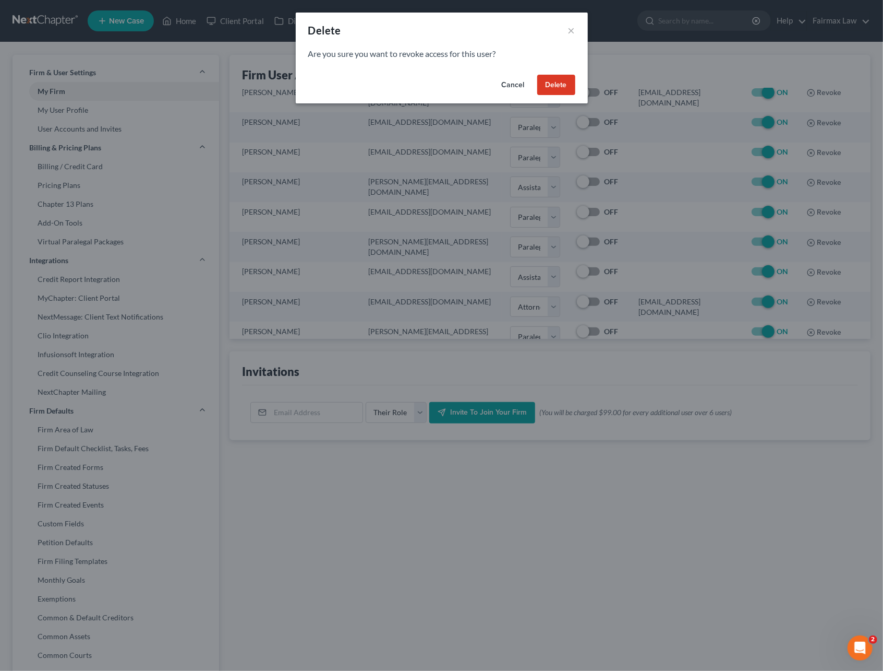
click at [560, 85] on button "Delete" at bounding box center [556, 85] width 38 height 21
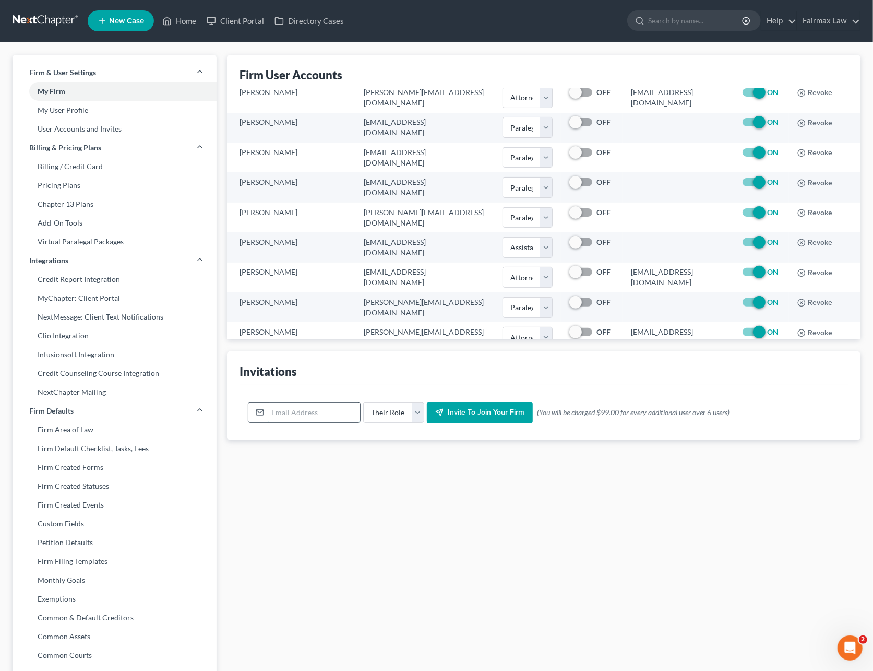
click at [320, 409] on input "email" at bounding box center [314, 412] width 92 height 20
paste input "alex@fairmaxlaw.com"
type input "alex@fairmaxlaw.com"
click at [394, 417] on select "Their Role Attorney Paralegal Assistant" at bounding box center [393, 412] width 61 height 21
select select "paralegal"
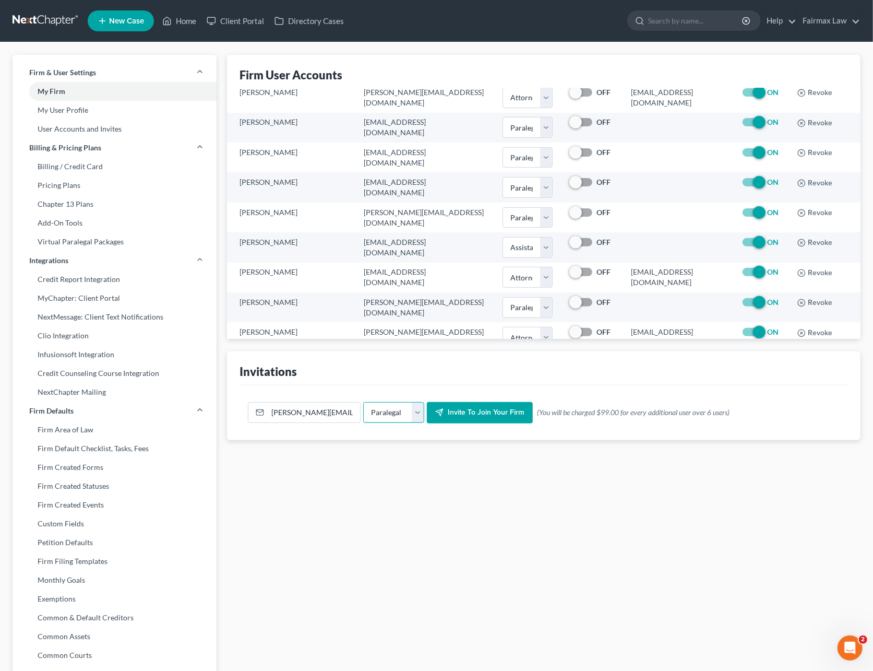
click at [363, 402] on select "Their Role Attorney Paralegal Assistant" at bounding box center [393, 412] width 61 height 21
click at [466, 411] on span "Invite to join your firm" at bounding box center [486, 412] width 77 height 9
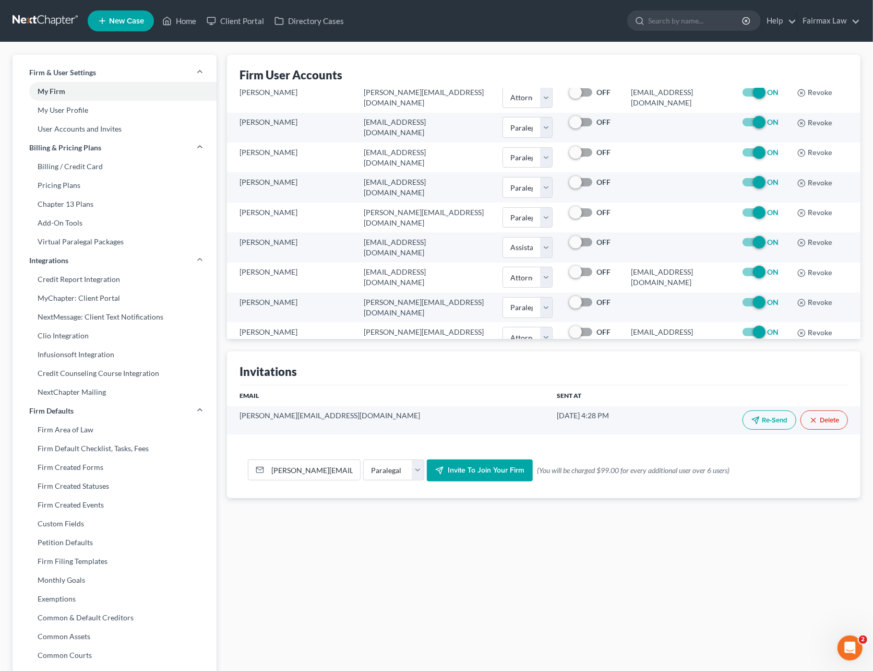
click at [58, 15] on link at bounding box center [46, 20] width 67 height 19
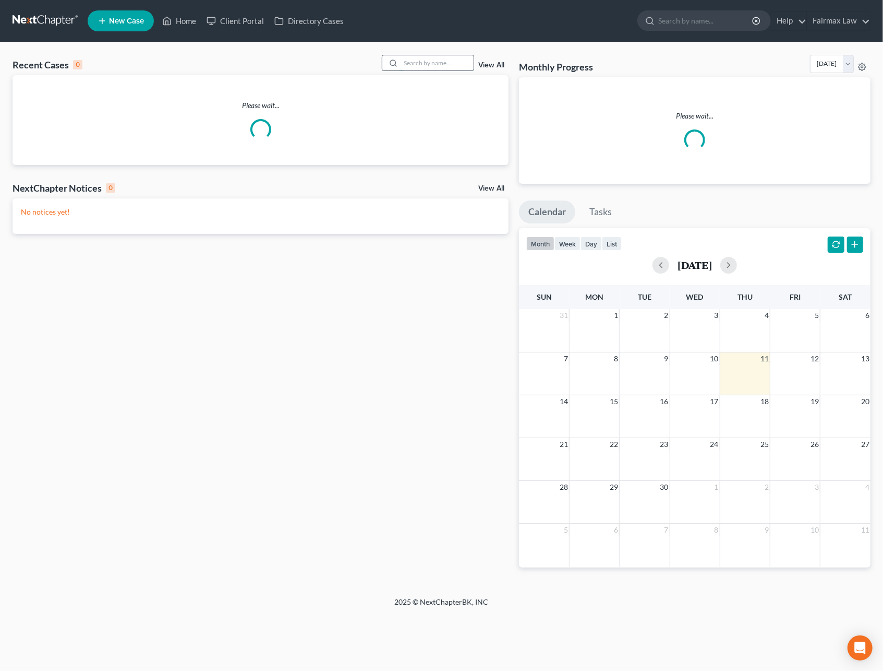
click at [414, 67] on input "search" at bounding box center [437, 62] width 73 height 15
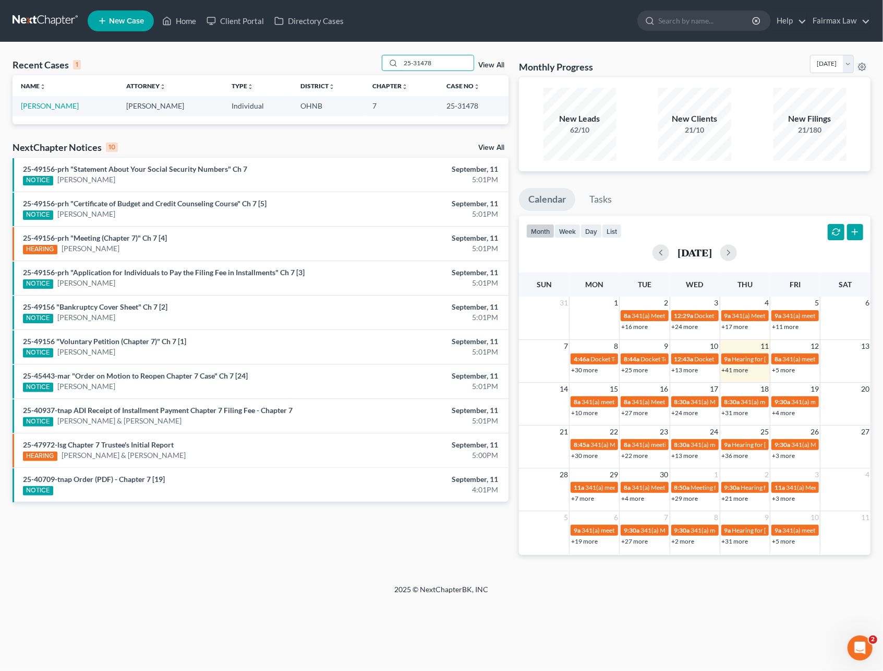
type input "25-31478"
